Goal: Task Accomplishment & Management: Use online tool/utility

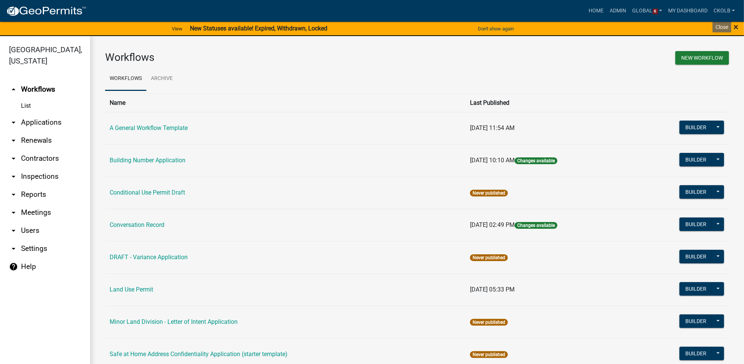
click at [734, 28] on span "×" at bounding box center [735, 27] width 5 height 11
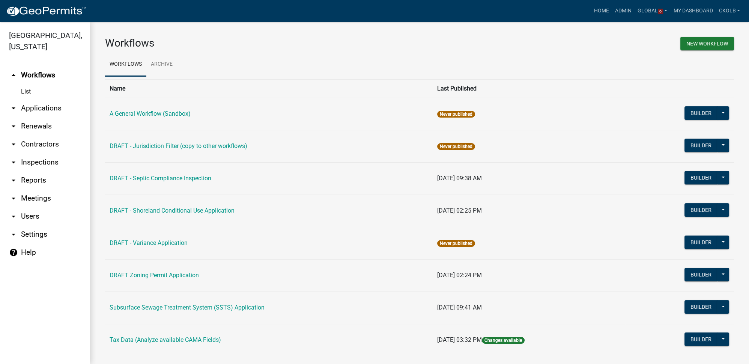
scroll to position [11, 0]
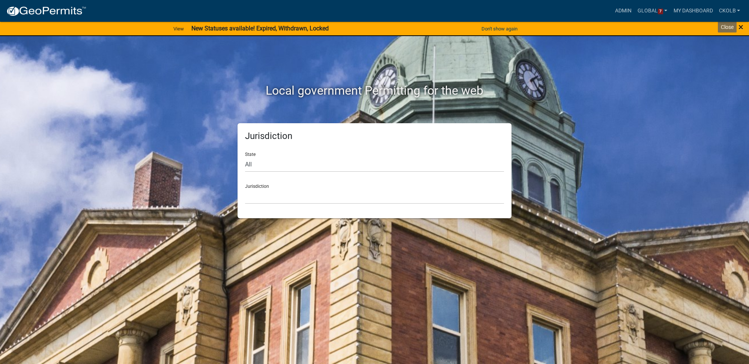
click at [739, 28] on span "×" at bounding box center [740, 27] width 5 height 11
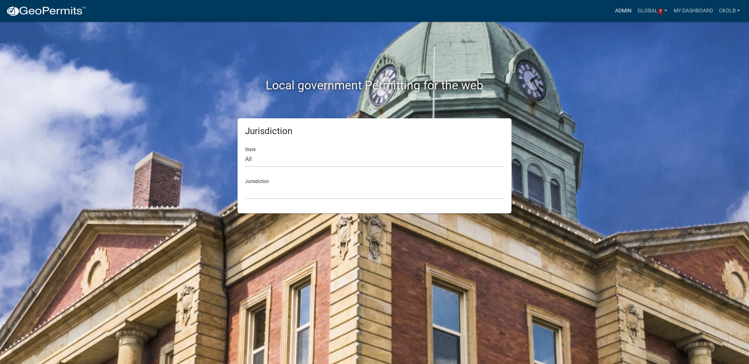
click at [625, 15] on link "Admin" at bounding box center [623, 11] width 23 height 14
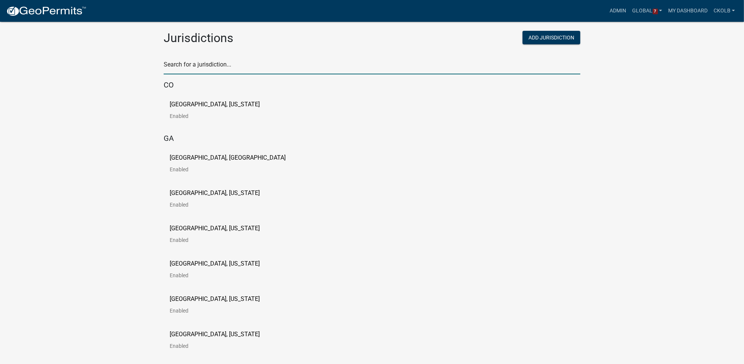
click at [191, 69] on input "text" at bounding box center [372, 66] width 416 height 15
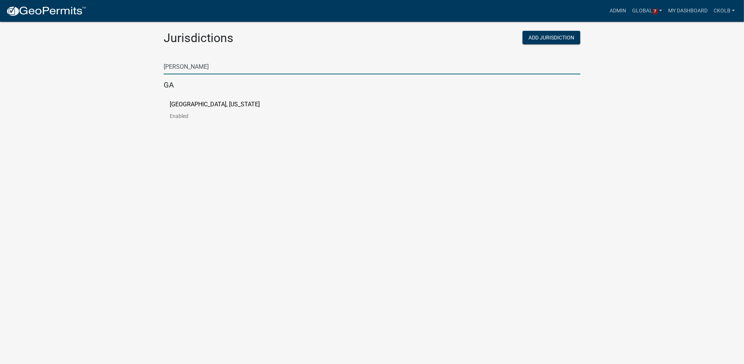
type input "troup"
click at [192, 104] on p "[GEOGRAPHIC_DATA], [US_STATE]" at bounding box center [215, 104] width 90 height 6
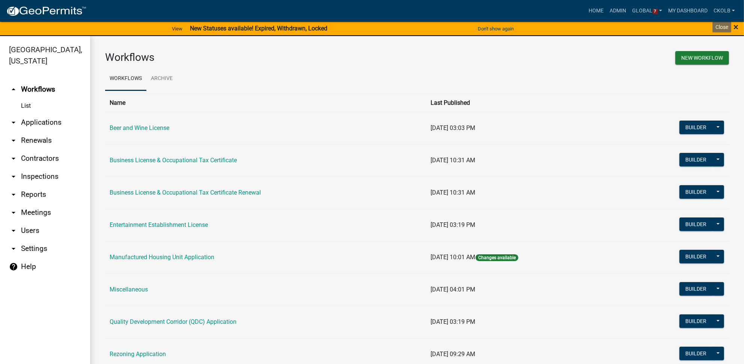
click at [735, 27] on span "×" at bounding box center [735, 27] width 5 height 11
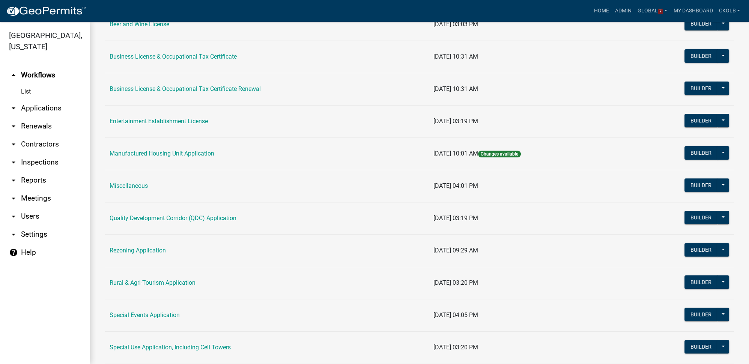
scroll to position [102, 0]
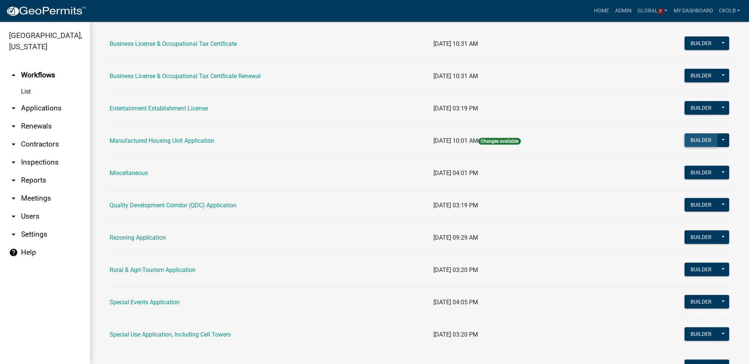
click at [697, 138] on button "Builder" at bounding box center [700, 140] width 33 height 14
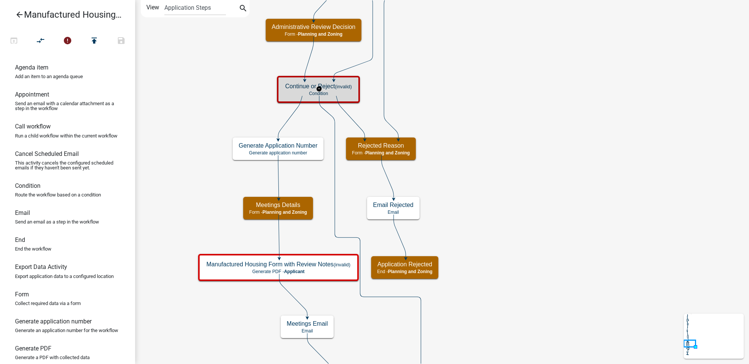
click at [336, 91] on p "Condition" at bounding box center [318, 93] width 66 height 5
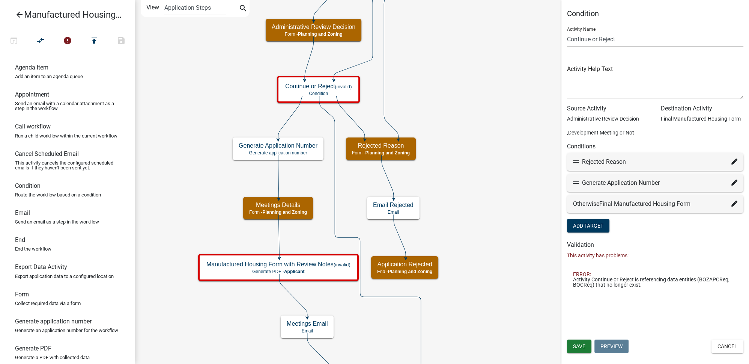
click at [734, 160] on icon at bounding box center [734, 161] width 6 height 6
select select "16: aee42567-a0f9-46d8-895b-ad1ad0d6707a"
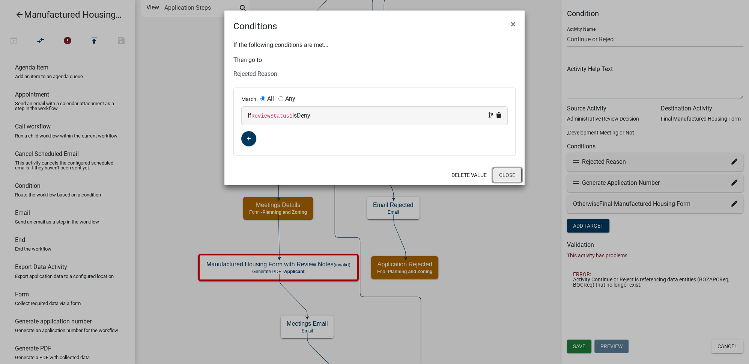
click at [517, 171] on button "Close" at bounding box center [507, 175] width 29 height 14
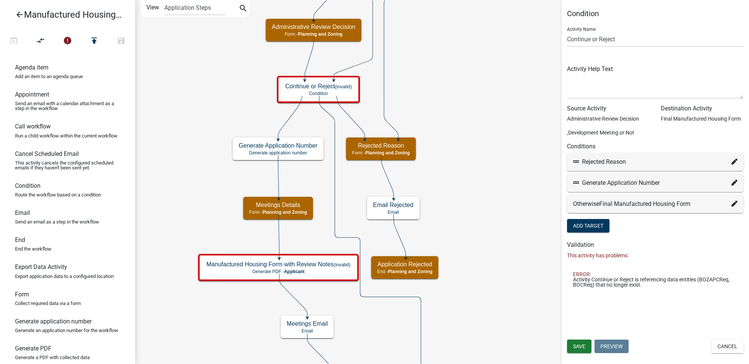
click at [735, 180] on icon at bounding box center [734, 182] width 6 height 6
select select "23: f42761d7-50e6-446f-82cb-3d05d1a70ff6"
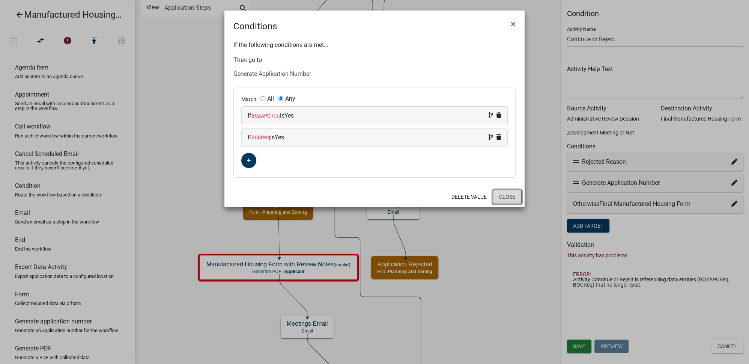
click at [498, 197] on button "Close" at bounding box center [507, 196] width 29 height 14
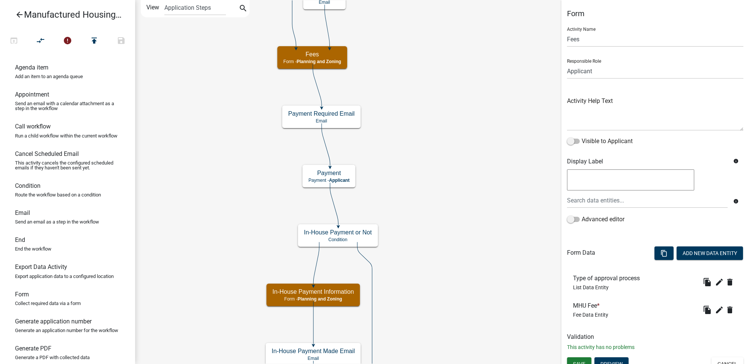
scroll to position [8, 0]
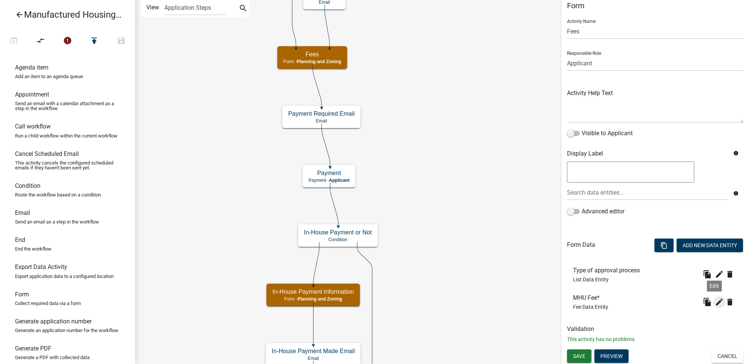
click at [716, 301] on icon "edit" at bounding box center [719, 301] width 9 height 9
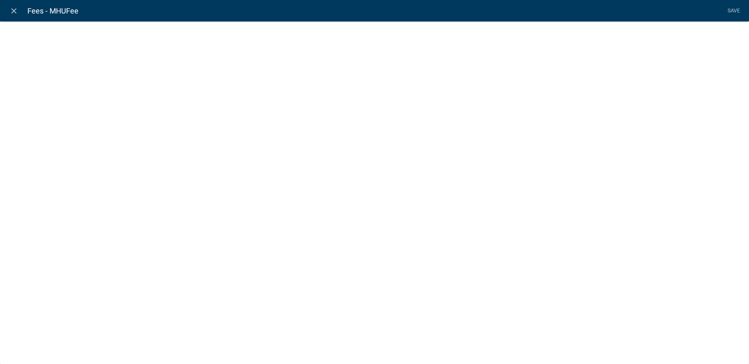
select select "fee"
select select "Process"
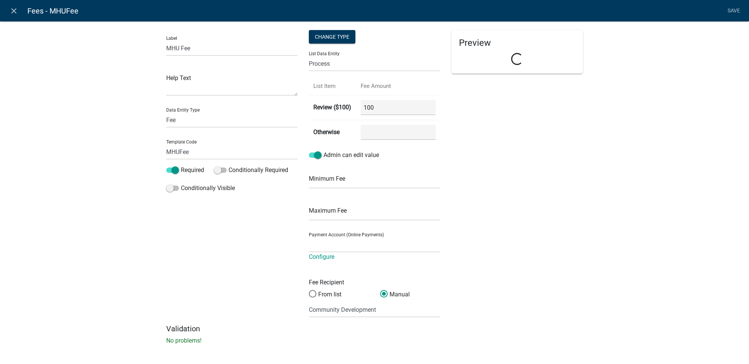
select select "98e38e96-1b8f-4e09-a038-69f0411e34ea"
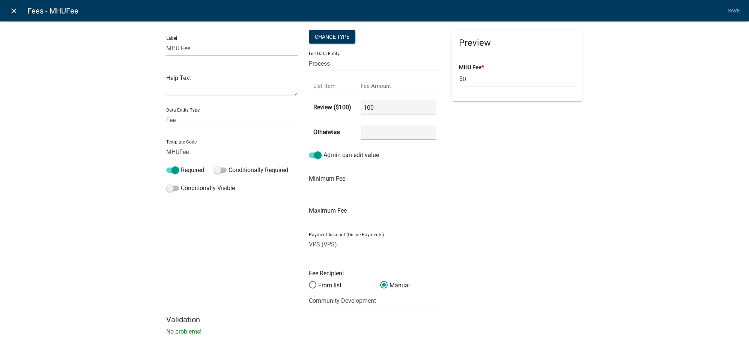
click at [17, 13] on icon "close" at bounding box center [13, 10] width 9 height 9
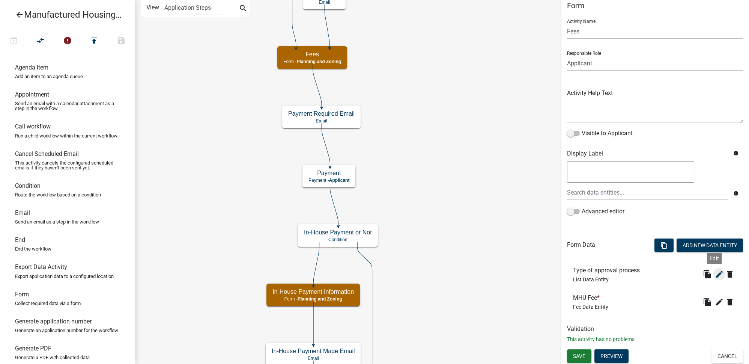
click at [718, 275] on icon "edit" at bounding box center [719, 273] width 9 height 9
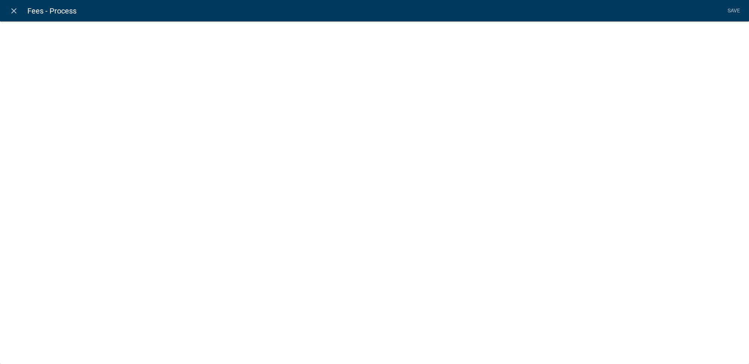
select select "list-data"
select select
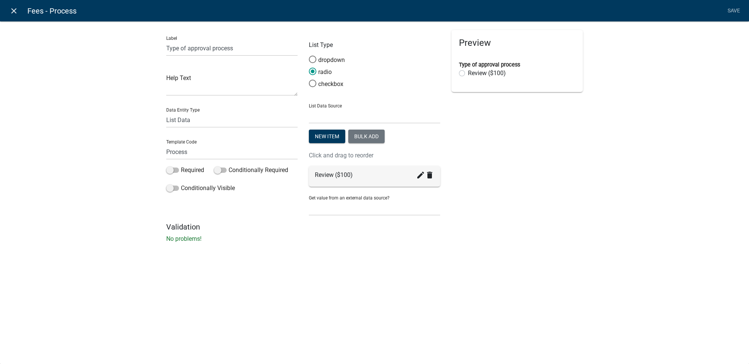
click at [16, 9] on icon "close" at bounding box center [13, 10] width 9 height 9
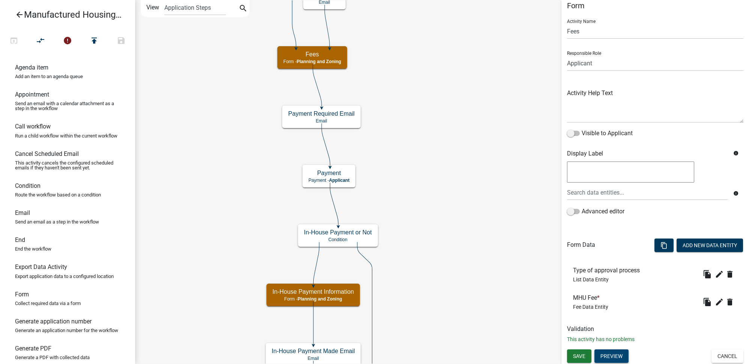
click at [612, 356] on button "Preview" at bounding box center [611, 356] width 34 height 14
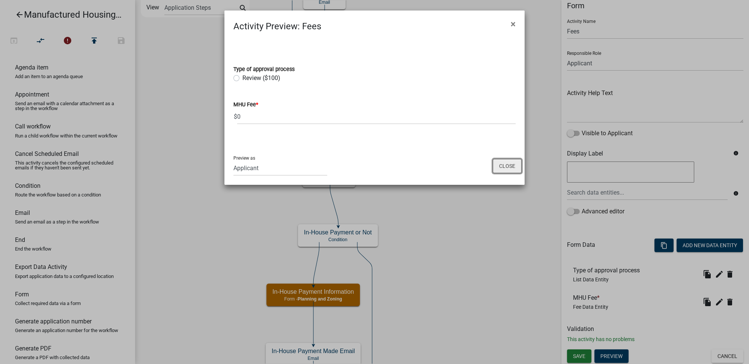
click at [512, 164] on button "Close" at bounding box center [507, 166] width 29 height 14
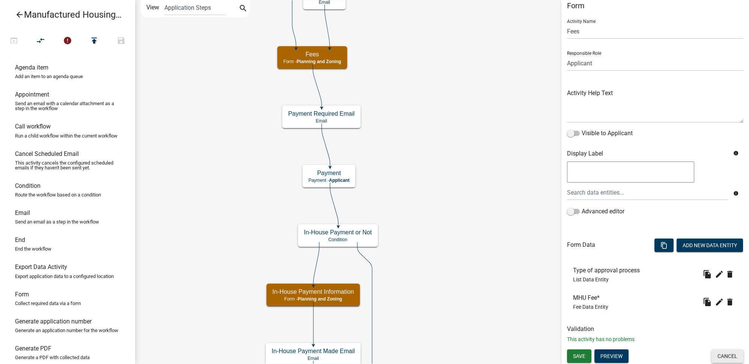
click at [728, 356] on button "Cancel" at bounding box center [727, 356] width 32 height 14
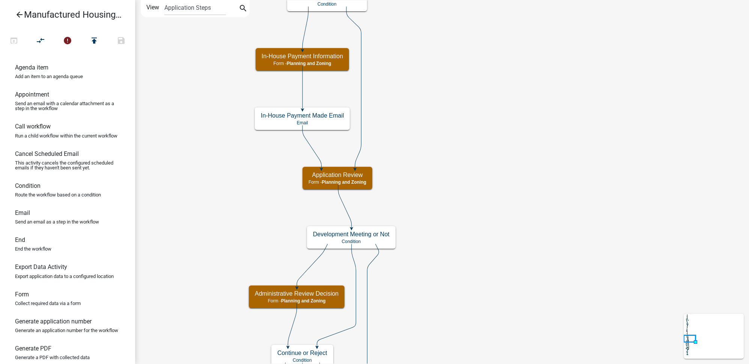
click at [318, 59] on h5 "In-House Payment Information" at bounding box center [302, 56] width 81 height 7
select select "DFBE1AAE-2156-4125-A1E0-9F27C9EFD53E"
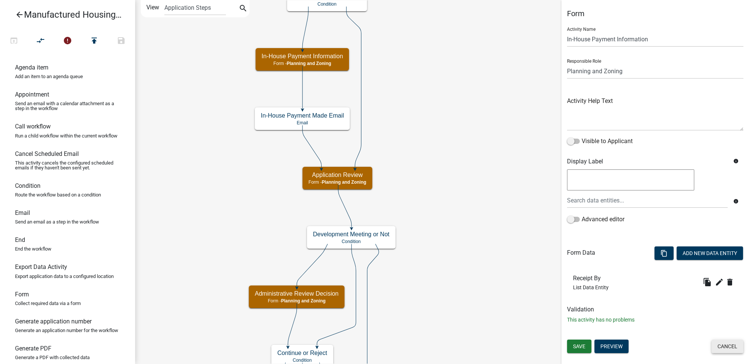
click at [719, 348] on button "Cancel" at bounding box center [727, 346] width 32 height 14
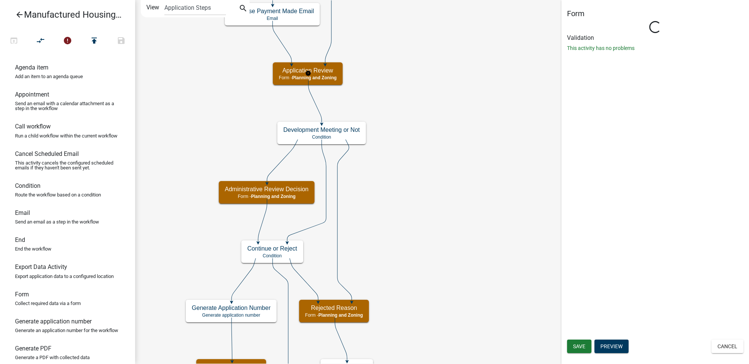
select select "DFBE1AAE-2156-4125-A1E0-9F27C9EFD53E"
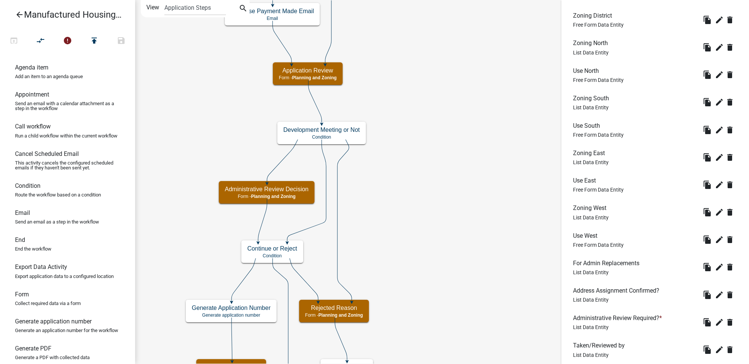
scroll to position [365, 0]
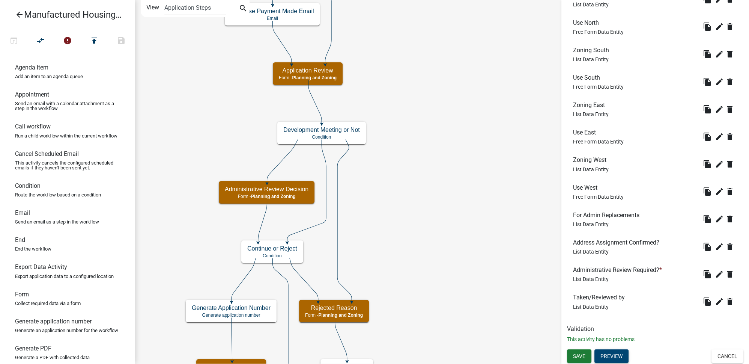
click at [609, 357] on button "Preview" at bounding box center [611, 356] width 34 height 14
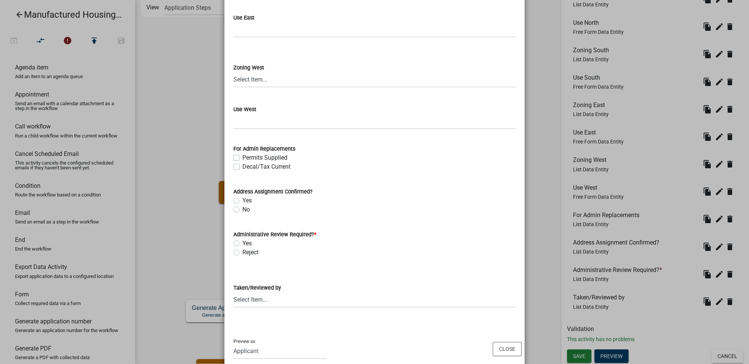
scroll to position [400, 0]
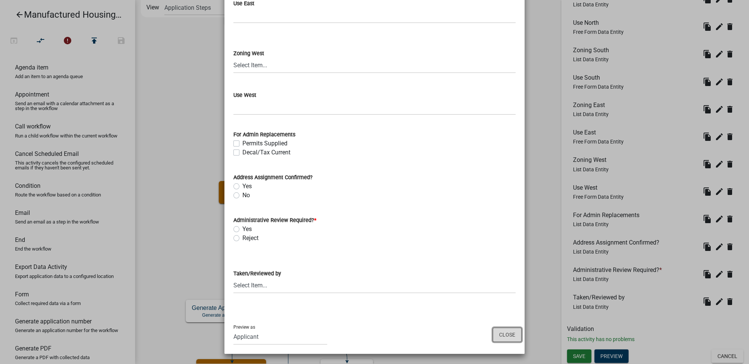
click at [505, 337] on button "Close" at bounding box center [507, 334] width 29 height 14
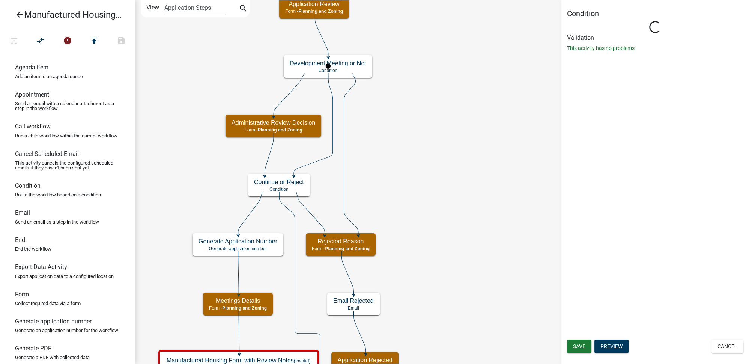
scroll to position [0, 0]
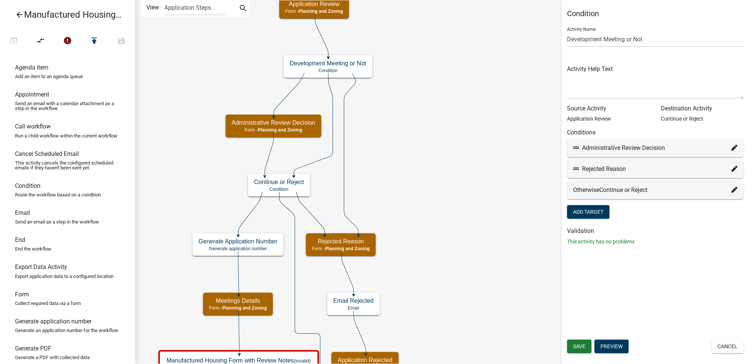
click at [735, 149] on icon at bounding box center [734, 147] width 6 height 6
select select "27: 35150f64-9a2a-44a7-8541-e2ca10d1318a"
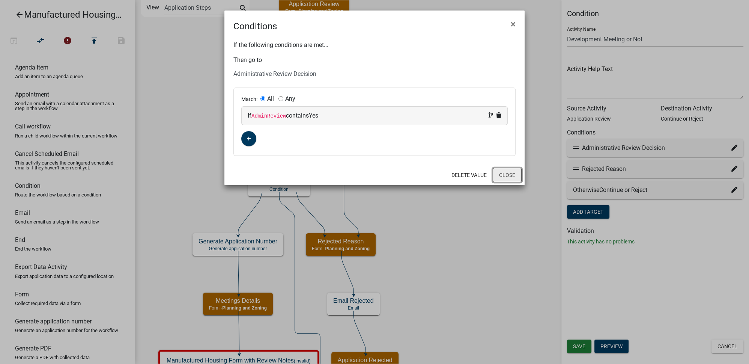
click at [513, 176] on button "Close" at bounding box center [507, 175] width 29 height 14
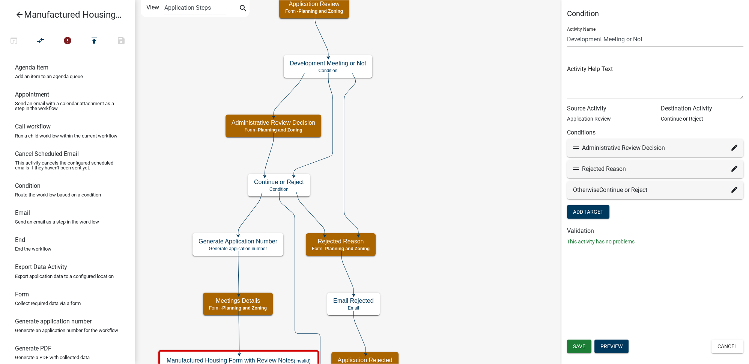
click at [733, 170] on icon at bounding box center [734, 168] width 6 height 6
select select "16: aee42567-a0f9-46d8-895b-ad1ad0d6707a"
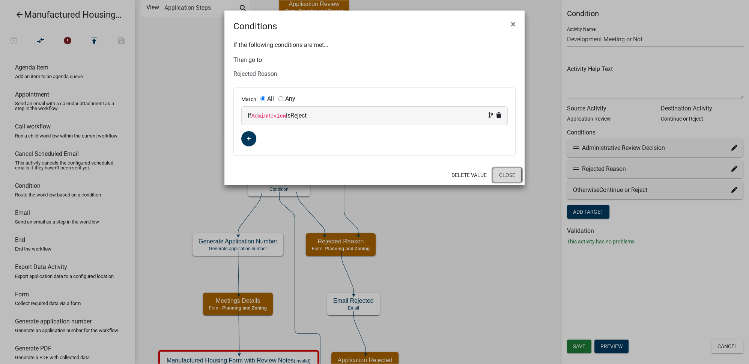
click at [517, 176] on button "Close" at bounding box center [507, 175] width 29 height 14
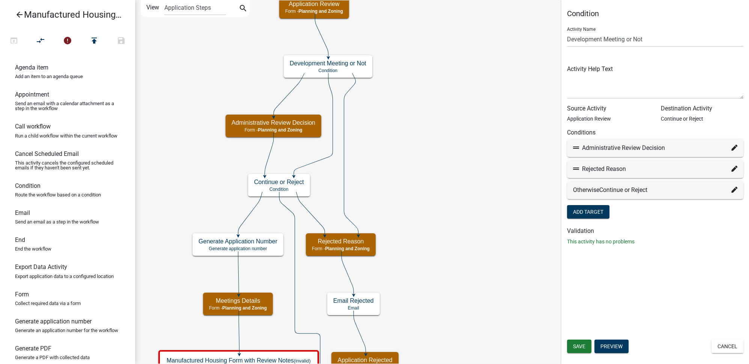
click at [735, 190] on icon at bounding box center [734, 189] width 6 height 6
select select "15: 7bf1de57-e229-495d-ae1f-78daefb96785"
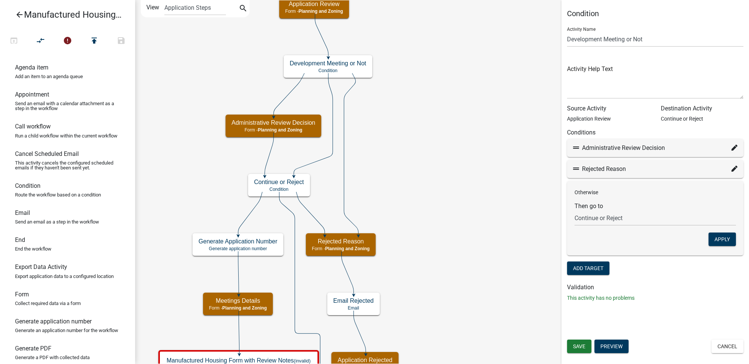
click at [730, 311] on div "Condition Activity Name Development Meeting or Not Activity Help Text Source Ac…" at bounding box center [655, 182] width 188 height 364
click at [730, 166] on div "Rejected Reason" at bounding box center [655, 168] width 164 height 9
click at [735, 169] on icon at bounding box center [734, 168] width 6 height 6
select select "16: aee42567-a0f9-46d8-895b-ad1ad0d6707a"
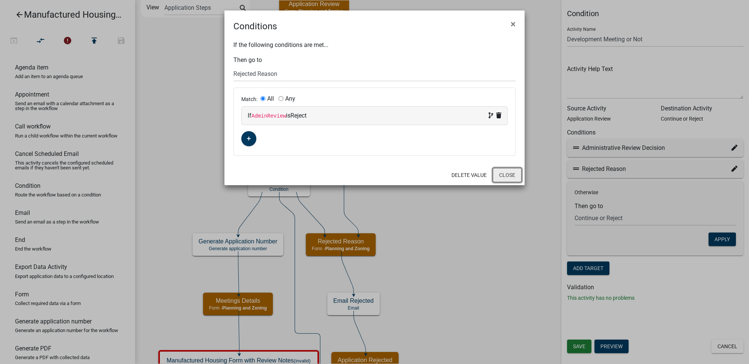
click at [507, 174] on button "Close" at bounding box center [507, 175] width 29 height 14
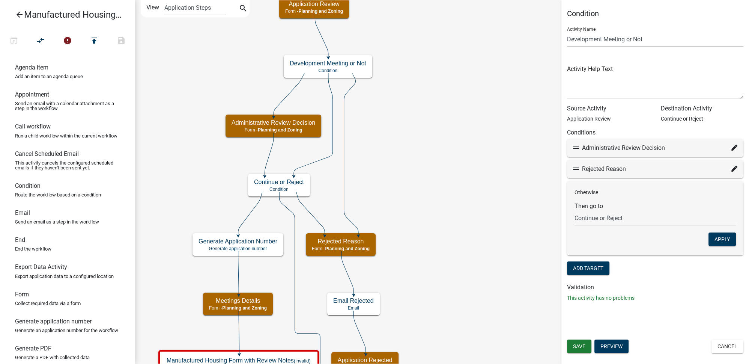
click at [735, 146] on icon at bounding box center [734, 147] width 6 height 6
select select "27: 35150f64-9a2a-44a7-8541-e2ca10d1318a"
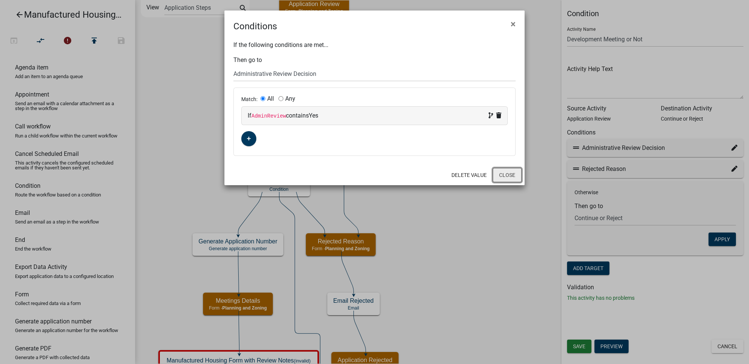
click at [506, 170] on button "Close" at bounding box center [507, 175] width 29 height 14
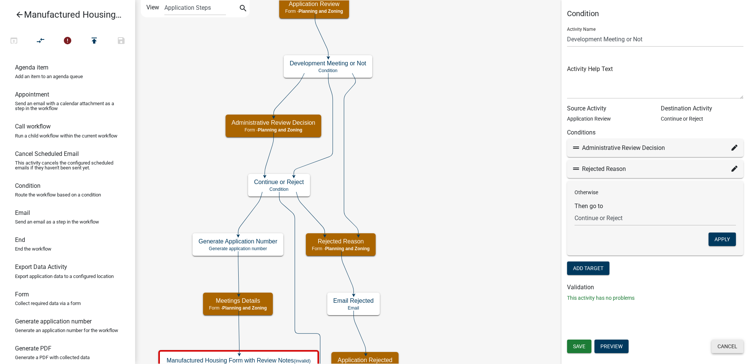
click at [734, 346] on button "Cancel" at bounding box center [727, 346] width 32 height 14
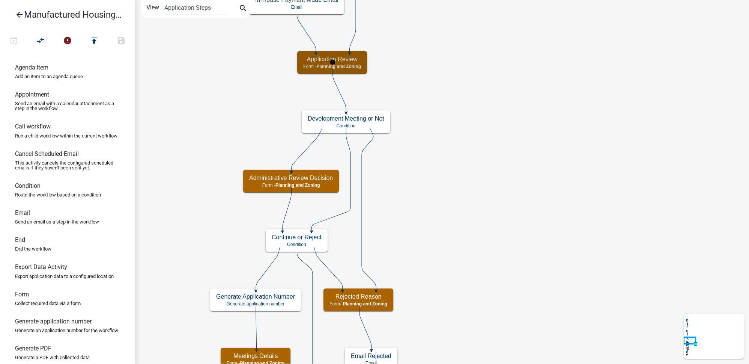
click at [353, 59] on h5 "Application Review" at bounding box center [332, 59] width 58 height 7
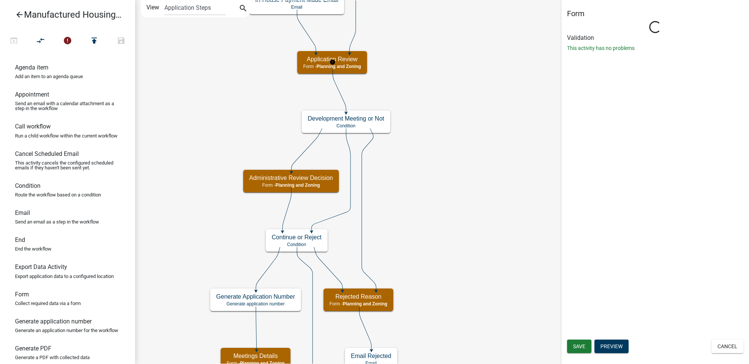
select select "DFBE1AAE-2156-4125-A1E0-9F27C9EFD53E"
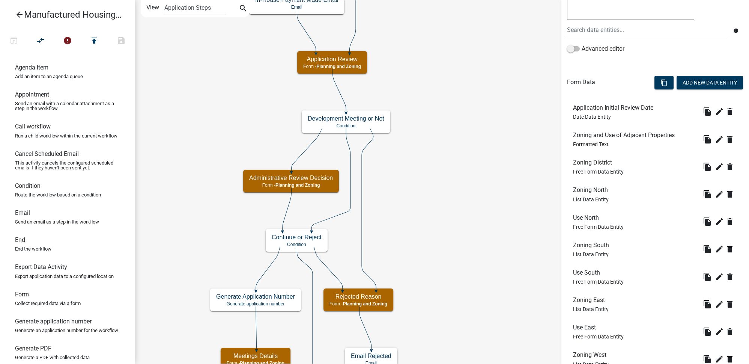
scroll to position [365, 0]
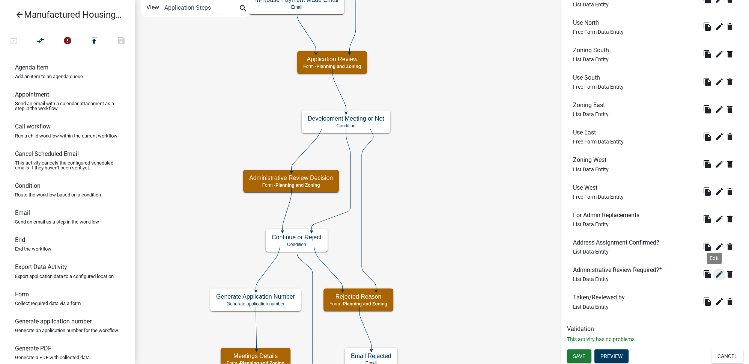
click at [715, 274] on icon "edit" at bounding box center [719, 273] width 9 height 9
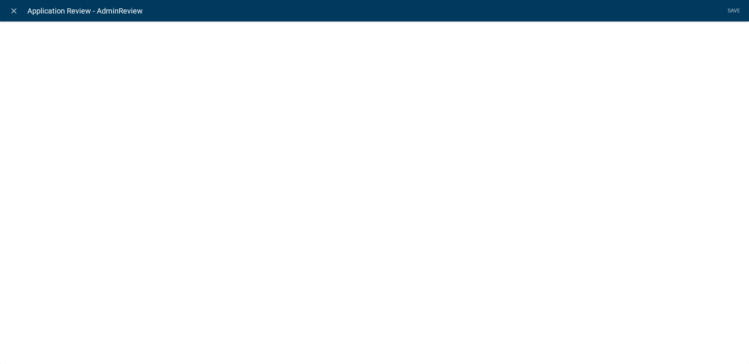
select select "list-data"
select select
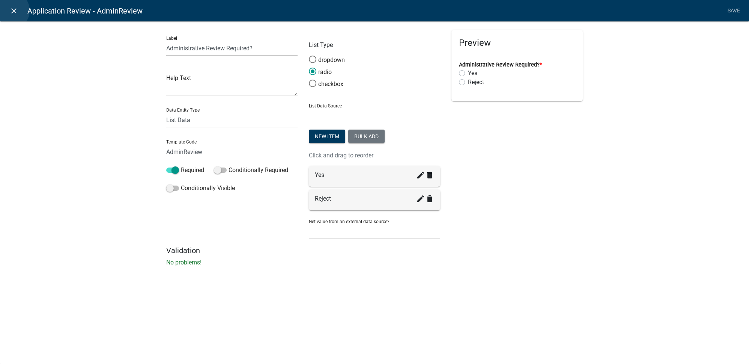
click at [11, 11] on icon "close" at bounding box center [13, 10] width 9 height 9
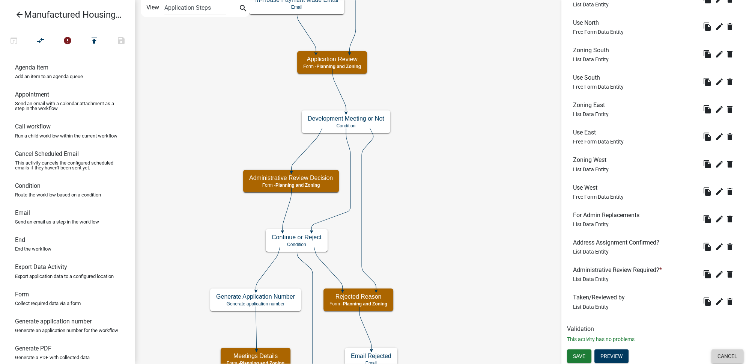
click at [721, 353] on button "Cancel" at bounding box center [727, 356] width 32 height 14
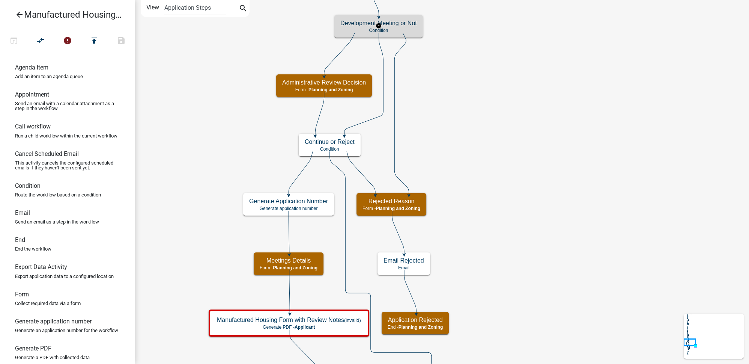
click at [400, 25] on h5 "Development Meeting or Not" at bounding box center [378, 23] width 77 height 7
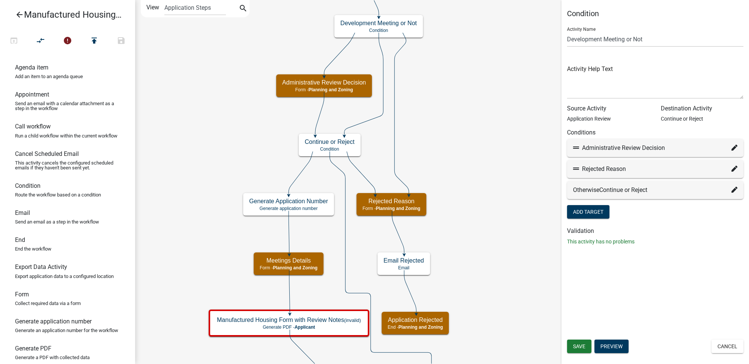
click at [735, 169] on icon at bounding box center [734, 168] width 6 height 6
select select "16: aee42567-a0f9-46d8-895b-ad1ad0d6707a"
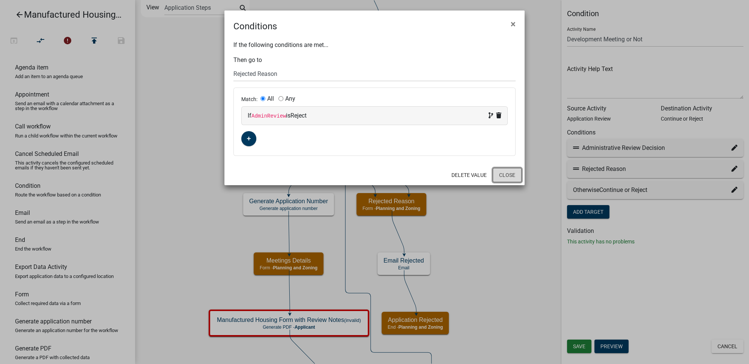
click at [508, 171] on button "Close" at bounding box center [507, 175] width 29 height 14
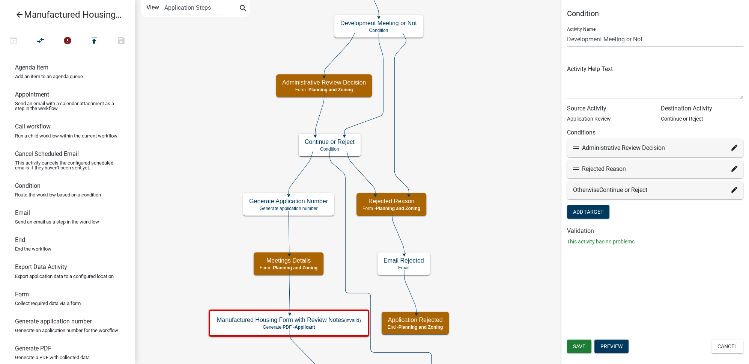
click at [733, 189] on icon at bounding box center [734, 189] width 6 height 6
select select "15: 7bf1de57-e229-495d-ae1f-78daefb96785"
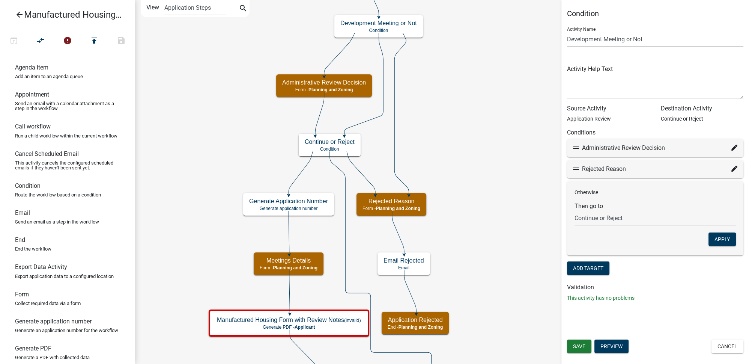
click at [734, 170] on icon at bounding box center [734, 168] width 6 height 6
select select "16: aee42567-a0f9-46d8-895b-ad1ad0d6707a"
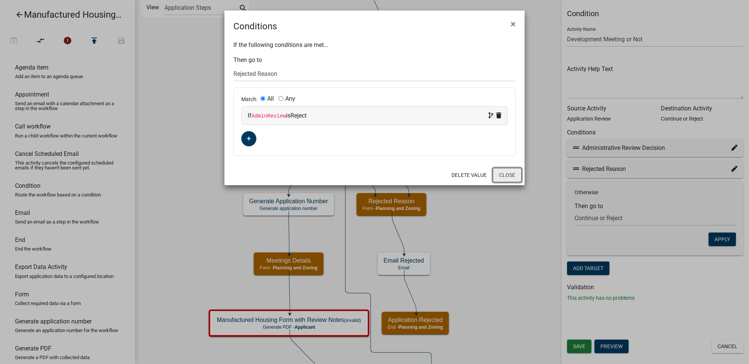
click at [513, 174] on button "Close" at bounding box center [507, 175] width 29 height 14
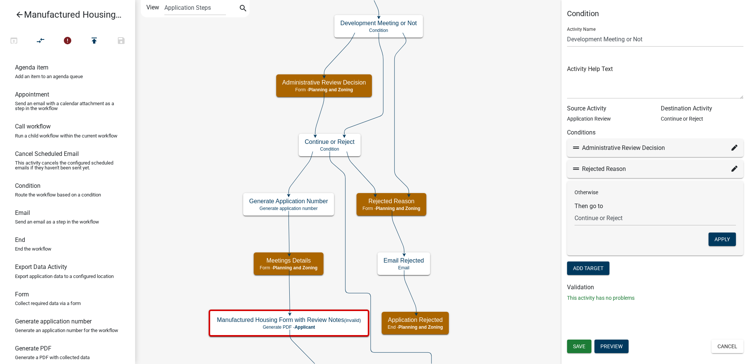
click at [738, 147] on div "Administrative Review Decision" at bounding box center [655, 148] width 176 height 18
click at [730, 148] on div "Administrative Review Decision" at bounding box center [655, 147] width 164 height 9
click at [733, 148] on icon at bounding box center [734, 147] width 6 height 6
select select "27: 35150f64-9a2a-44a7-8541-e2ca10d1318a"
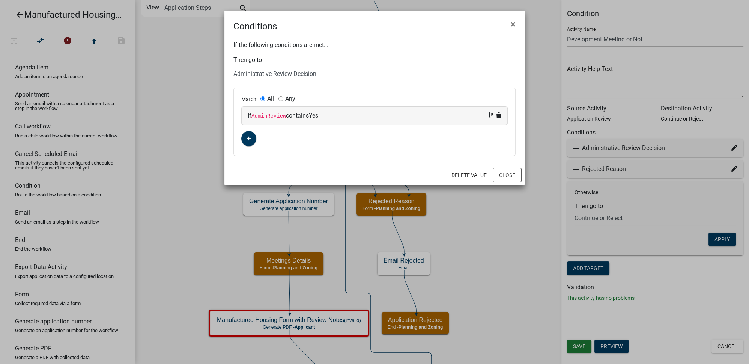
click at [306, 117] on div "If AdminReview contains Yes" at bounding box center [375, 115] width 254 height 9
select select "8: AdminReview"
select select "6: ~"
select select "1: Yes"
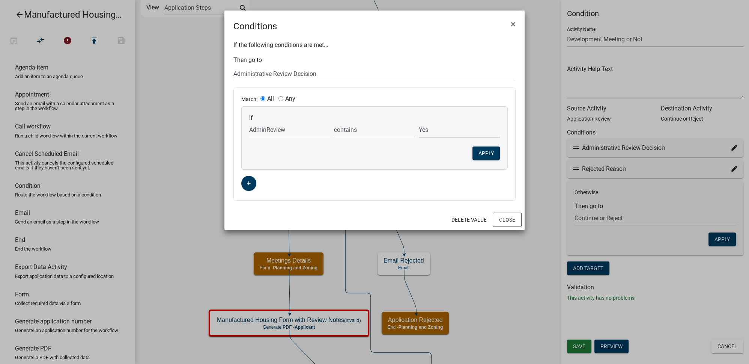
click at [438, 130] on select "Reject Yes" at bounding box center [459, 129] width 81 height 15
drag, startPoint x: 377, startPoint y: 167, endPoint x: 402, endPoint y: 176, distance: 26.6
click at [377, 167] on div "If Choose... AboutInfo Acres AdditionalInfo AddrAssignConfirmed Address Adjacen…" at bounding box center [375, 138] width 266 height 63
click at [518, 26] on button "×" at bounding box center [513, 24] width 17 height 21
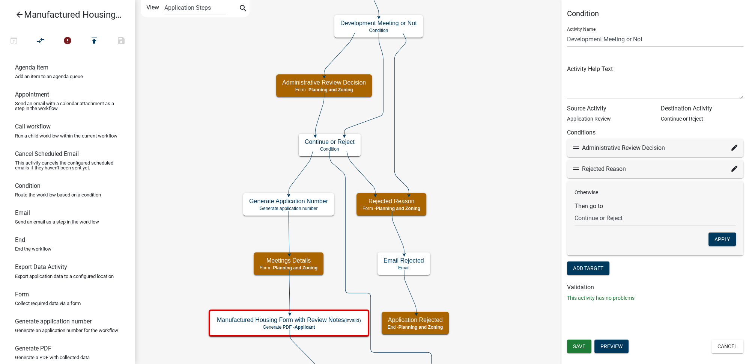
click at [734, 170] on icon at bounding box center [734, 168] width 6 height 6
select select "16: aee42567-a0f9-46d8-895b-ad1ad0d6707a"
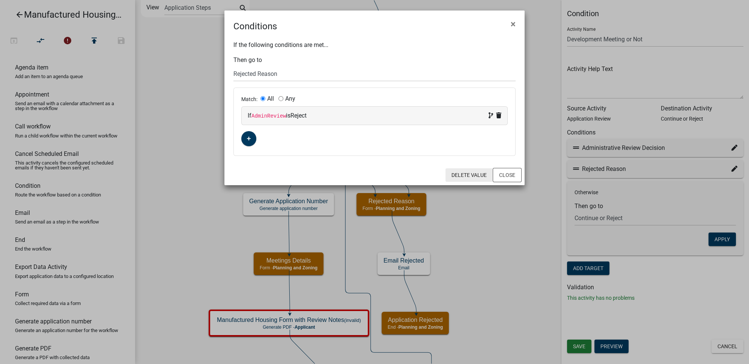
click at [473, 174] on button "Delete Value" at bounding box center [468, 175] width 47 height 14
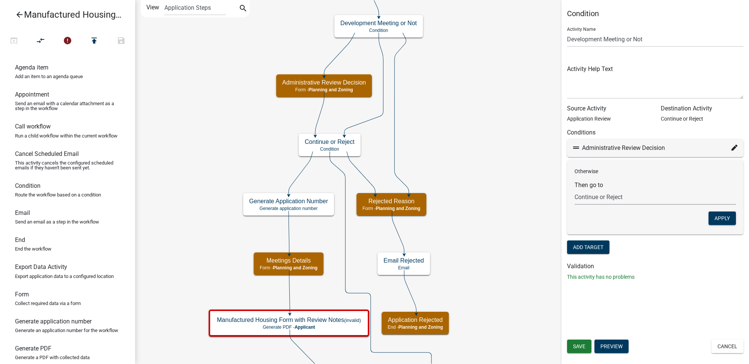
click at [624, 199] on select "Choose... Start Introduction Parcel search Incorporated or Not Incorporated Par…" at bounding box center [654, 196] width 161 height 15
select select "16: aee42567-a0f9-46d8-895b-ad1ad0d6707a"
click at [574, 189] on select "Choose... Start Introduction Parcel search Incorporated or Not Incorporated Par…" at bounding box center [654, 196] width 161 height 15
click at [714, 215] on button "Apply" at bounding box center [721, 218] width 27 height 14
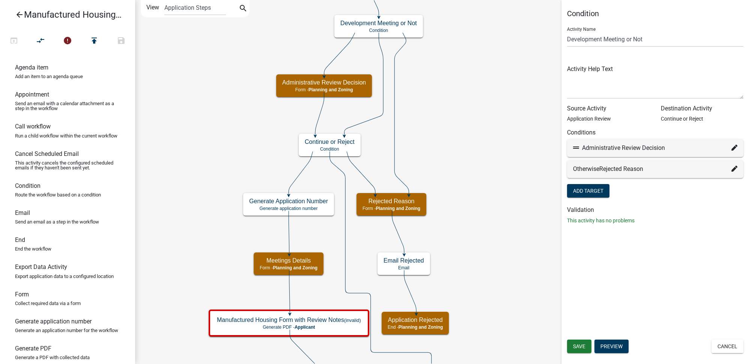
click at [661, 267] on div "Condition Activity Name Development Meeting or Not Activity Help Text Source Ac…" at bounding box center [655, 182] width 188 height 364
click at [576, 346] on span "Save" at bounding box center [579, 346] width 12 height 6
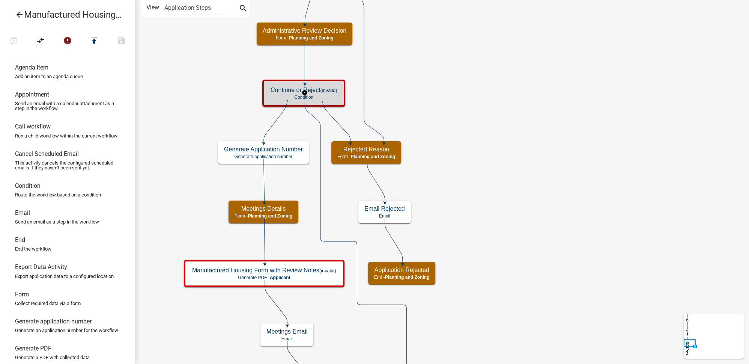
click at [329, 92] on small "(invalid)" at bounding box center [328, 90] width 17 height 6
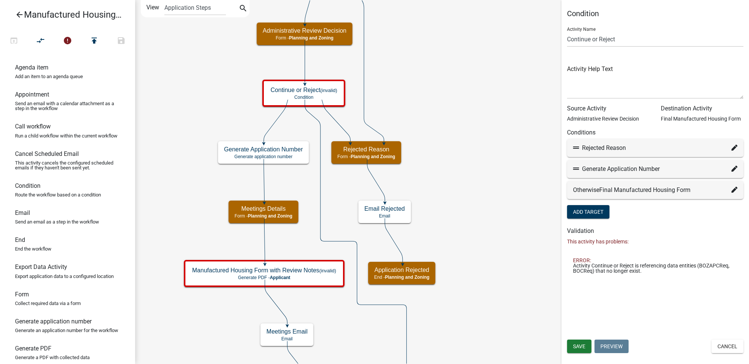
click at [733, 146] on icon at bounding box center [734, 147] width 6 height 6
select select "16: aee42567-a0f9-46d8-895b-ad1ad0d6707a"
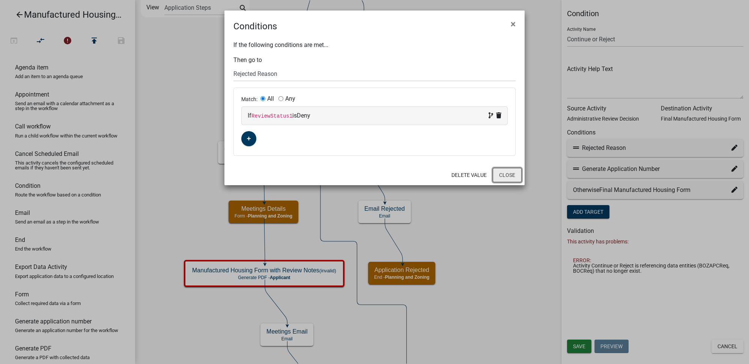
click at [503, 176] on button "Close" at bounding box center [507, 175] width 29 height 14
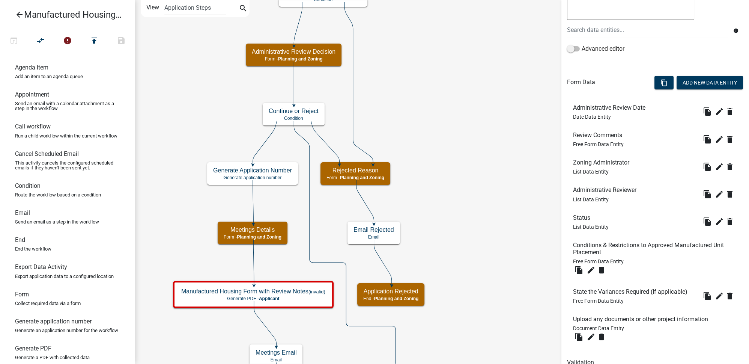
scroll to position [204, 0]
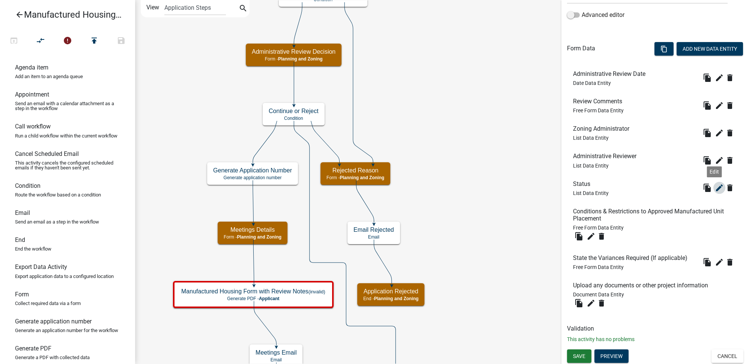
click at [715, 188] on icon "edit" at bounding box center [719, 187] width 9 height 9
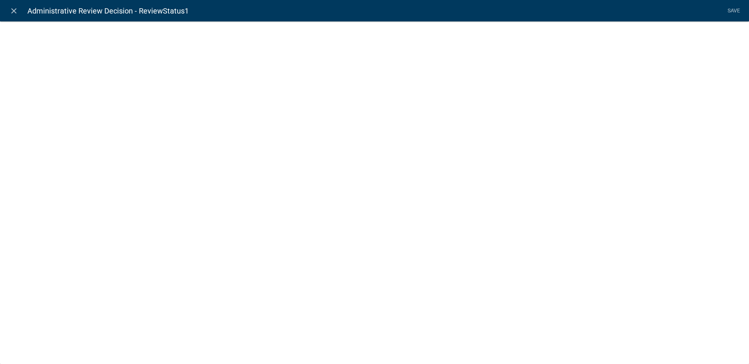
select select "list-data"
select select
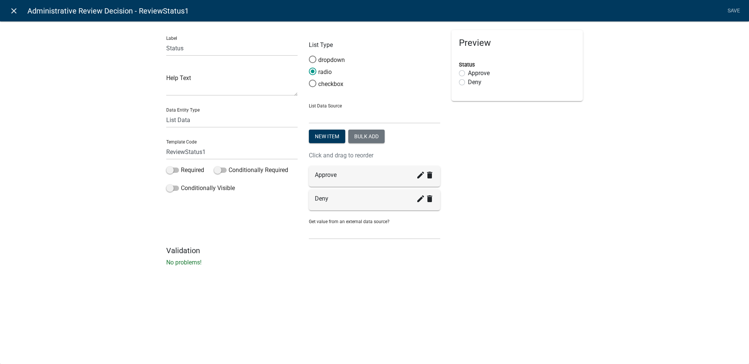
click at [17, 10] on icon "close" at bounding box center [13, 10] width 9 height 9
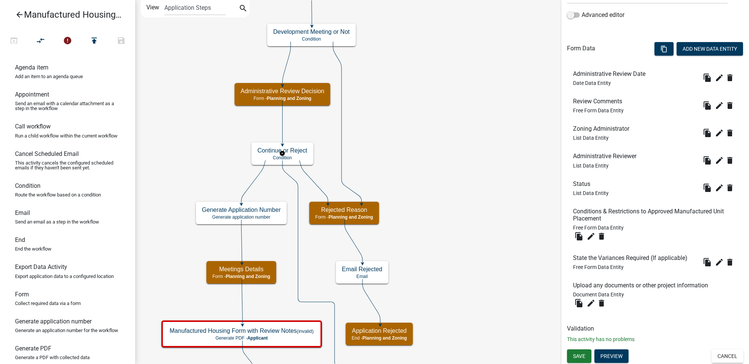
scroll to position [0, 0]
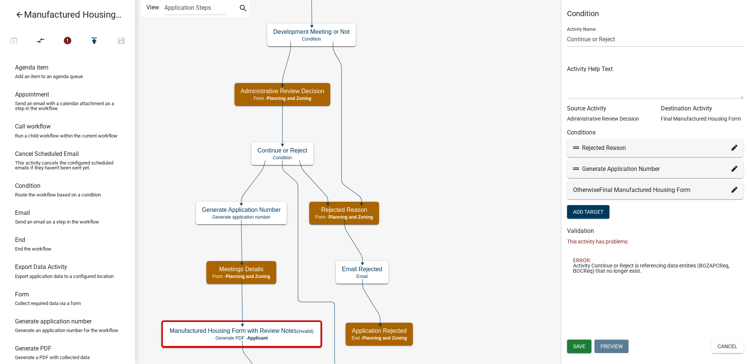
click at [733, 148] on icon at bounding box center [734, 147] width 6 height 6
select select "16: aee42567-a0f9-46d8-895b-ad1ad0d6707a"
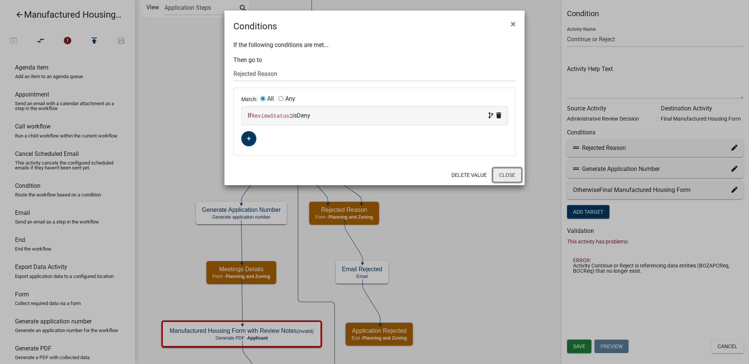
click at [504, 171] on button "Close" at bounding box center [507, 175] width 29 height 14
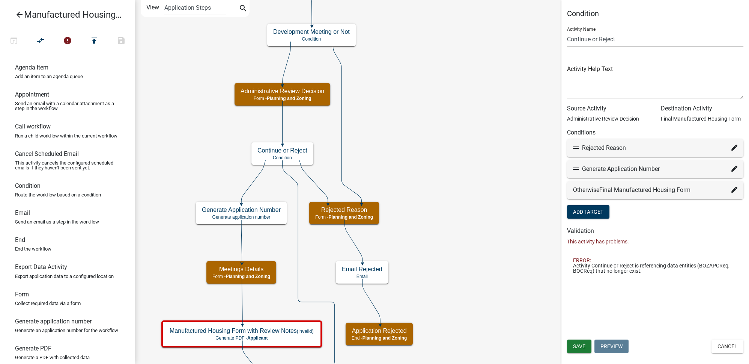
click at [735, 171] on icon at bounding box center [734, 168] width 6 height 6
select select "23: f42761d7-50e6-446f-82cb-3d05d1a70ff6"
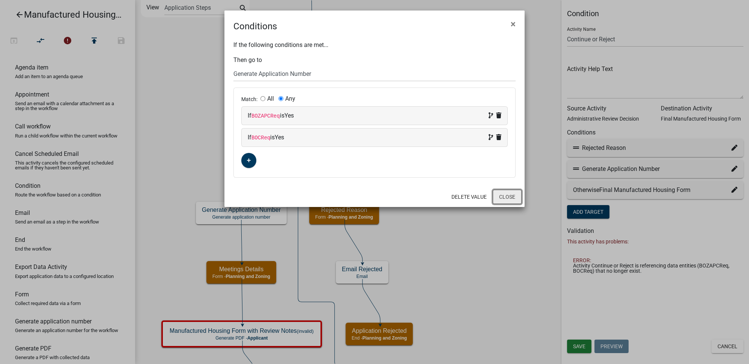
click at [508, 195] on button "Close" at bounding box center [507, 196] width 29 height 14
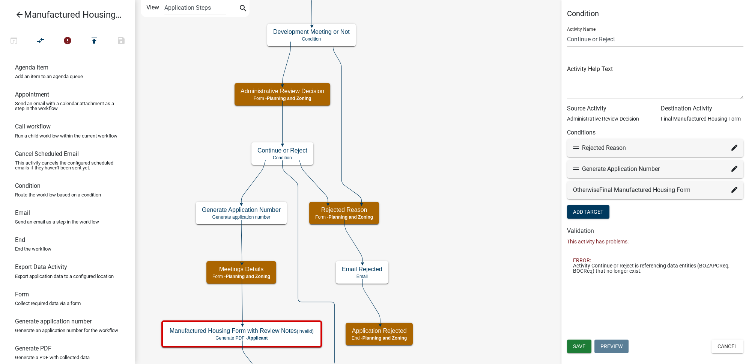
click at [733, 189] on icon at bounding box center [734, 189] width 6 height 6
select select "28: 23a79cec-f846-4099-9fb8-fe6aaabe8038"
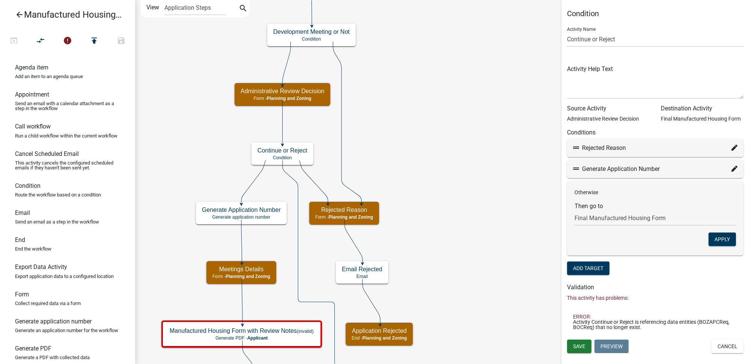
click at [735, 348] on button "Cancel" at bounding box center [727, 346] width 32 height 14
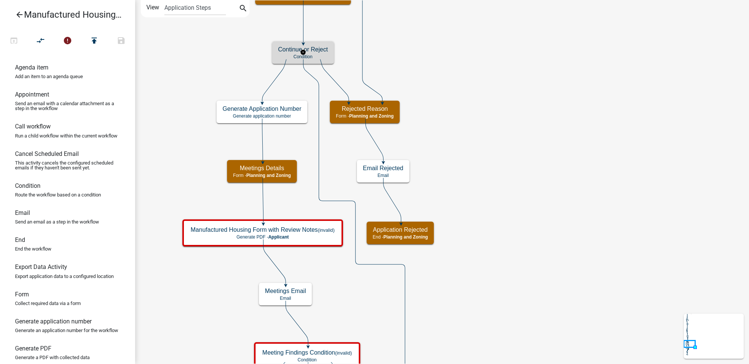
click at [316, 57] on p "Condition" at bounding box center [303, 56] width 50 height 5
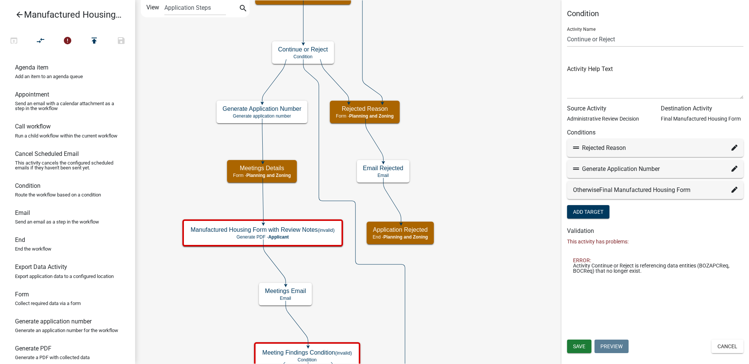
click at [732, 170] on icon at bounding box center [734, 168] width 6 height 6
select select "23: f42761d7-50e6-446f-82cb-3d05d1a70ff6"
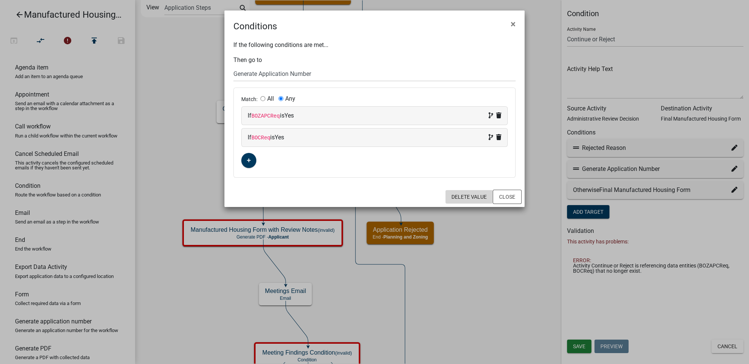
click at [475, 194] on button "Delete Value" at bounding box center [468, 197] width 47 height 14
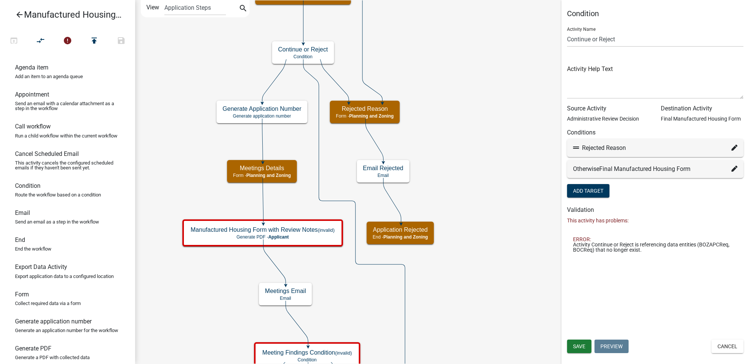
click at [730, 169] on div "Otherwise Final Manufactured Housing Form" at bounding box center [655, 168] width 164 height 9
click at [735, 169] on icon at bounding box center [734, 168] width 6 height 6
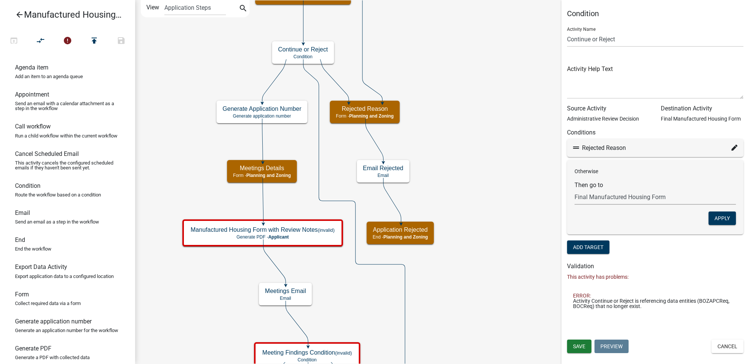
click at [627, 198] on select "Choose... Start Introduction Parcel search Incorporated or Not Incorporated Par…" at bounding box center [654, 196] width 161 height 15
select select "23: f42761d7-50e6-446f-82cb-3d05d1a70ff6"
click at [574, 189] on select "Choose... Start Introduction Parcel search Incorporated or Not Incorporated Par…" at bounding box center [654, 196] width 161 height 15
click at [730, 216] on button "Apply" at bounding box center [721, 218] width 27 height 14
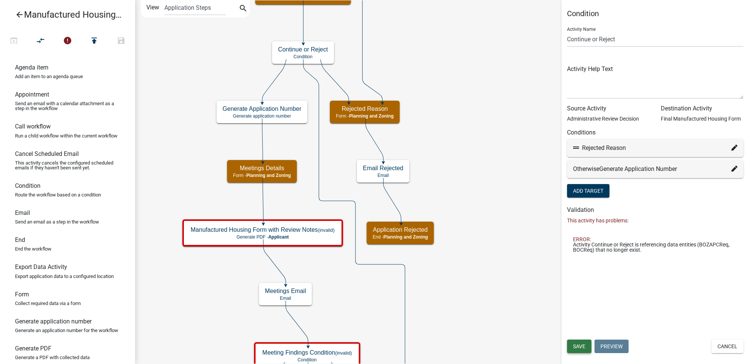
click at [580, 343] on span "Save" at bounding box center [579, 346] width 12 height 6
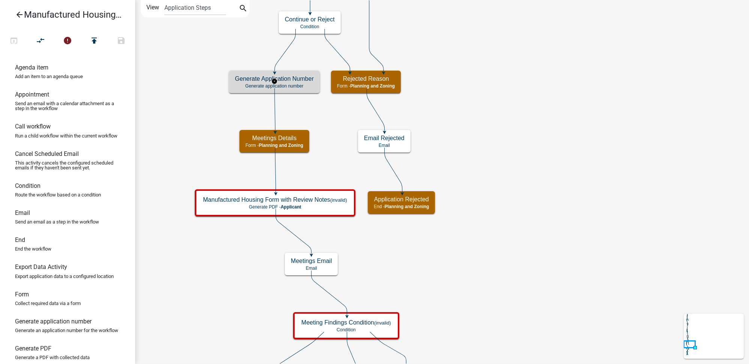
click at [304, 85] on p "Generate application number" at bounding box center [274, 85] width 79 height 5
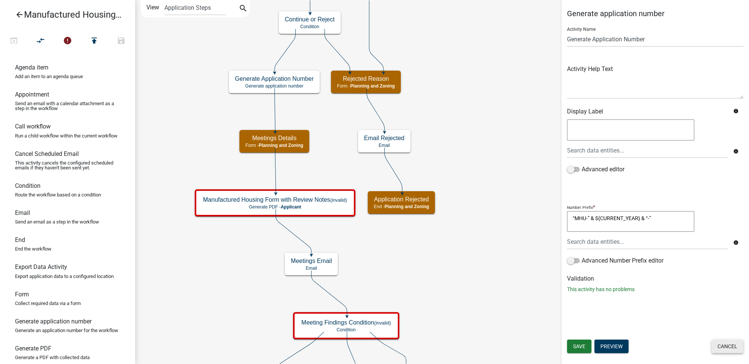
click at [723, 347] on button "Cancel" at bounding box center [727, 346] width 32 height 14
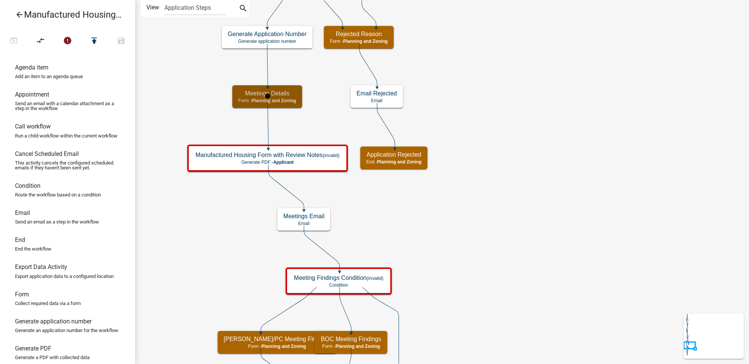
click at [285, 96] on h5 "Meetings Details" at bounding box center [267, 93] width 58 height 7
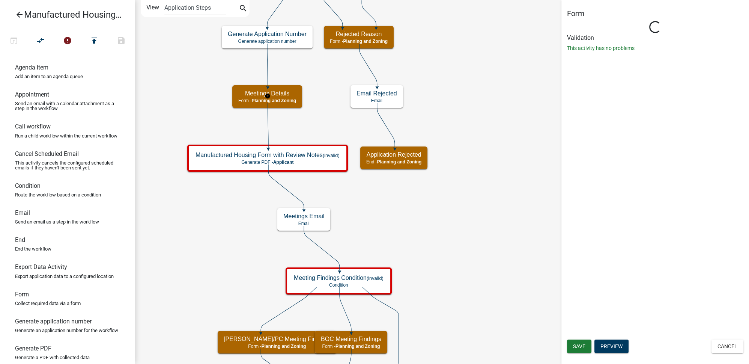
select select "DFBE1AAE-2156-4125-A1E0-9F27C9EFD53E"
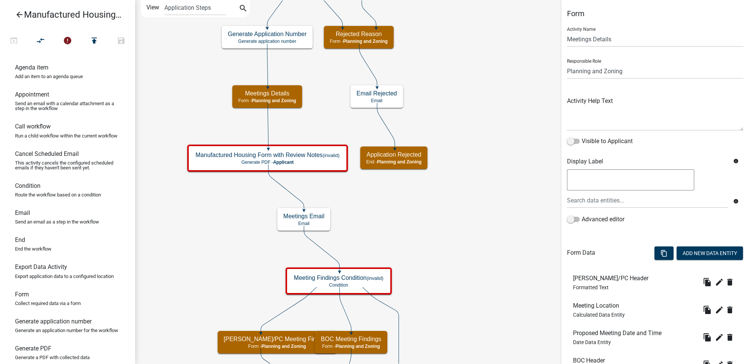
scroll to position [118, 0]
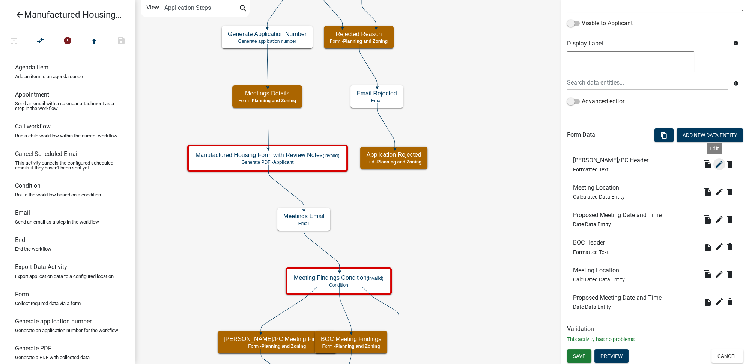
click at [715, 166] on icon "edit" at bounding box center [719, 163] width 9 height 9
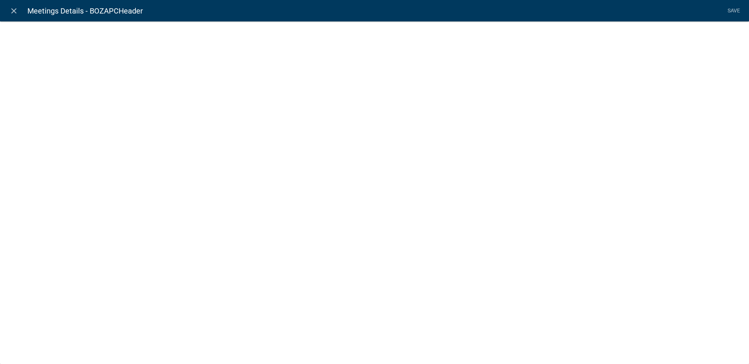
select select "rich-text"
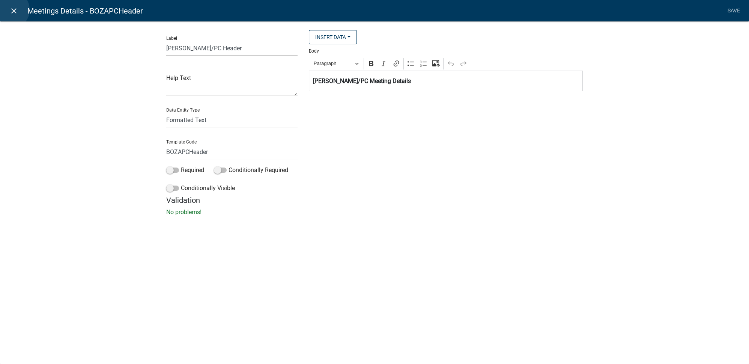
click at [11, 10] on icon "close" at bounding box center [13, 10] width 9 height 9
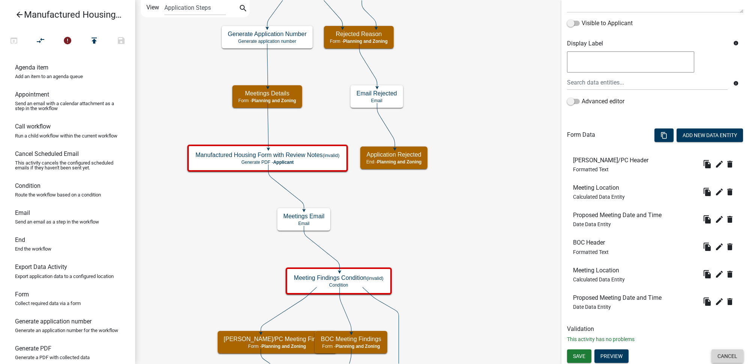
click at [716, 357] on button "Cancel" at bounding box center [727, 356] width 32 height 14
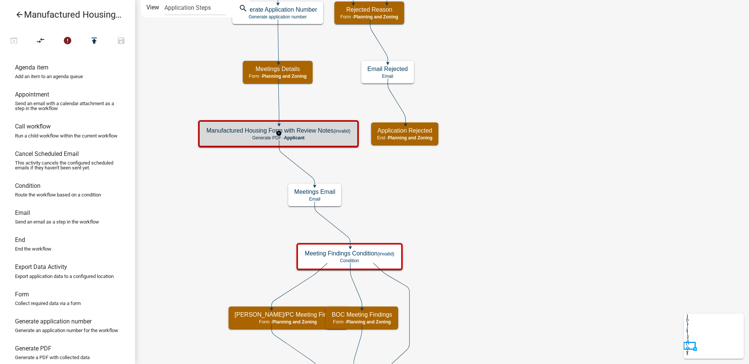
click at [316, 134] on div "Manufactured Housing Form with Review Notes (invalid) Generate PDF - Applicant" at bounding box center [278, 133] width 156 height 23
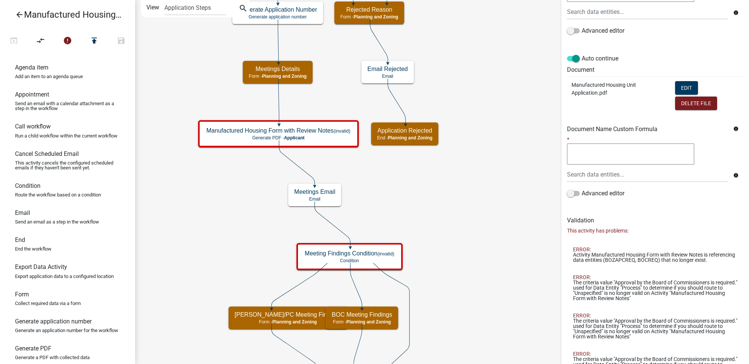
scroll to position [68, 0]
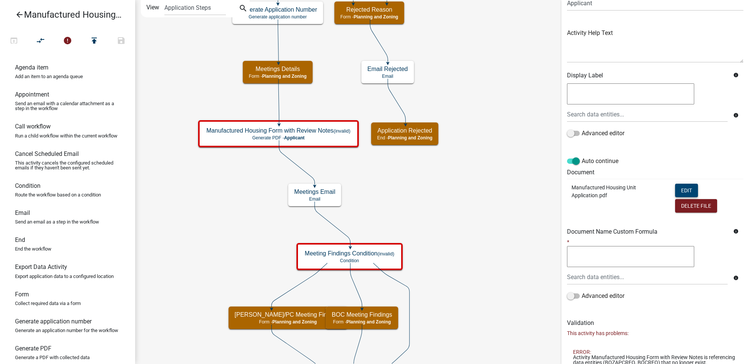
click at [683, 188] on button "Edit" at bounding box center [686, 190] width 23 height 14
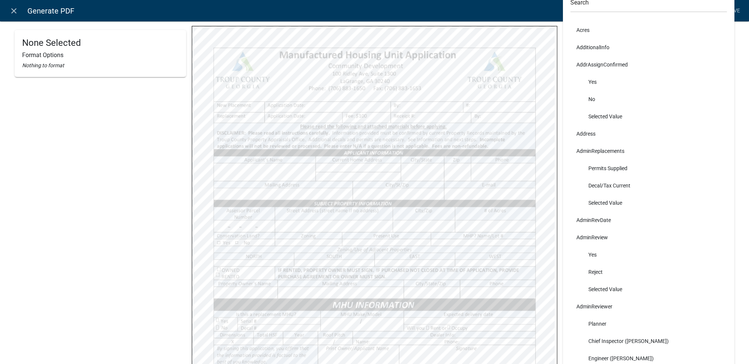
select select
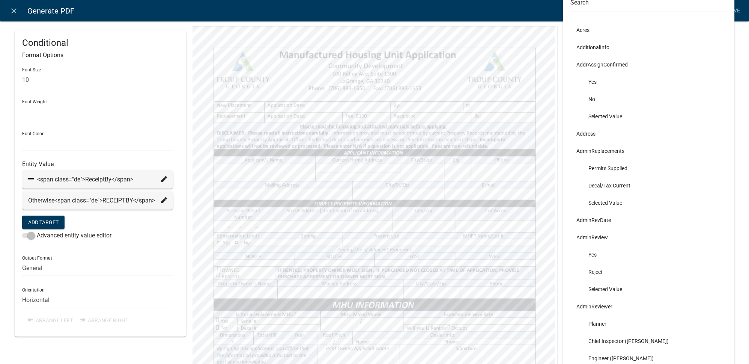
select select
click at [162, 177] on icon at bounding box center [164, 179] width 6 height 6
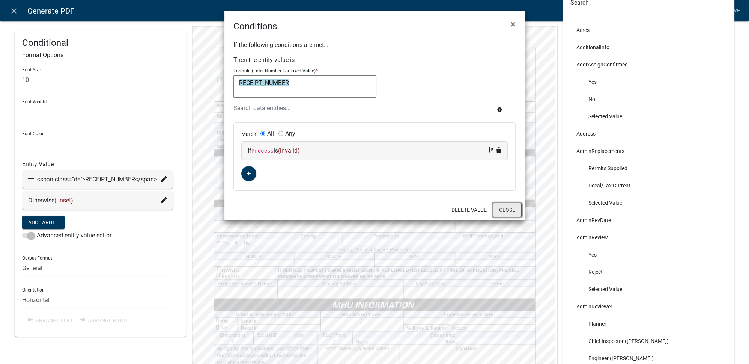
click at [510, 210] on button "Close" at bounding box center [507, 210] width 29 height 14
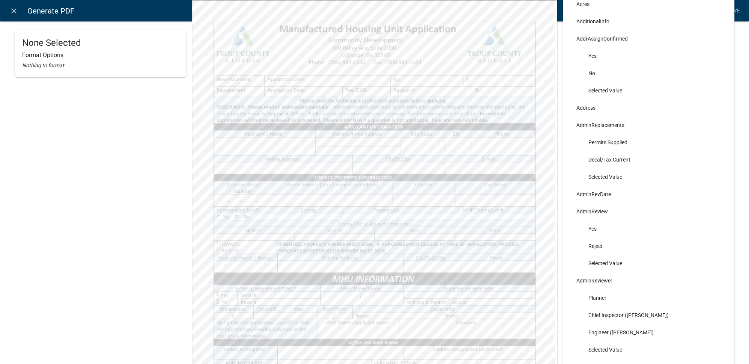
scroll to position [0, 0]
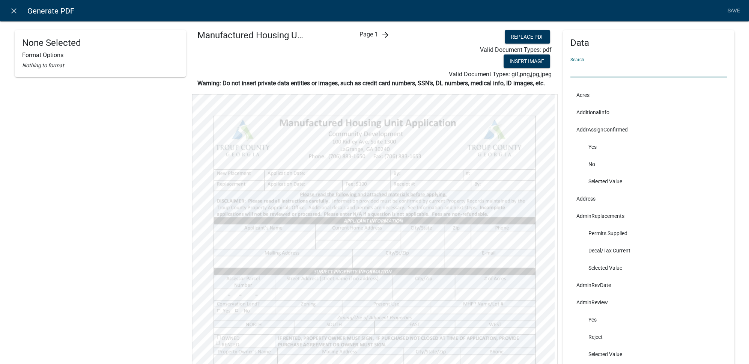
click at [585, 69] on input "text" at bounding box center [648, 69] width 156 height 15
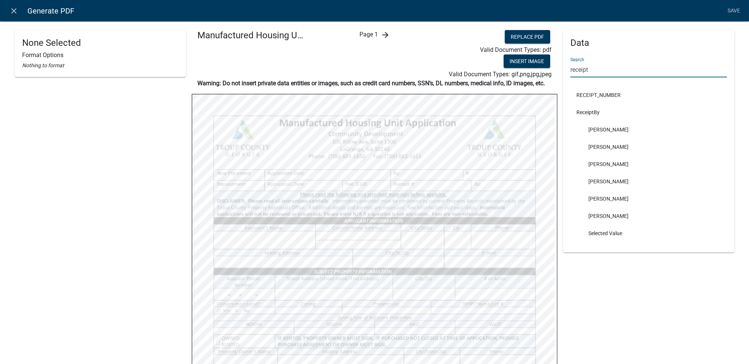
type input "receipt"
select select
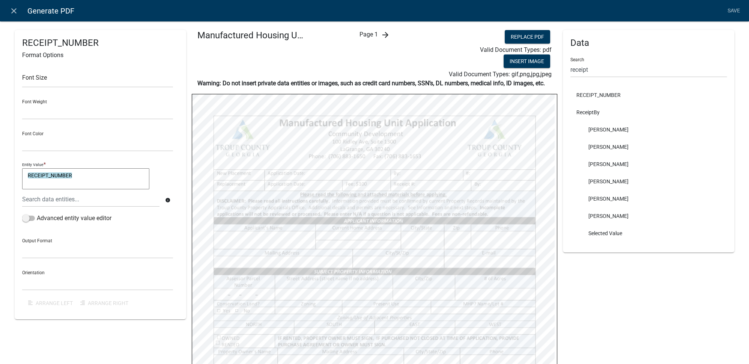
select select
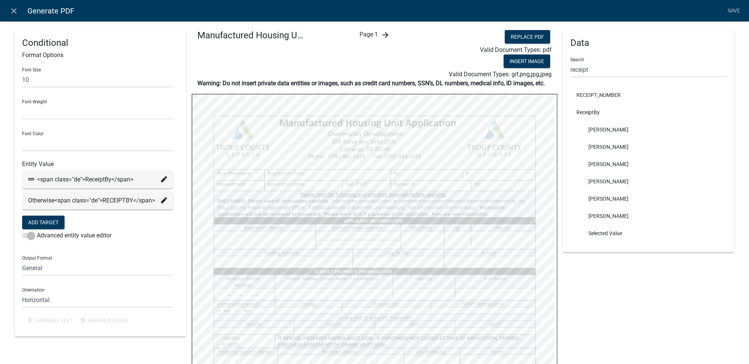
select select
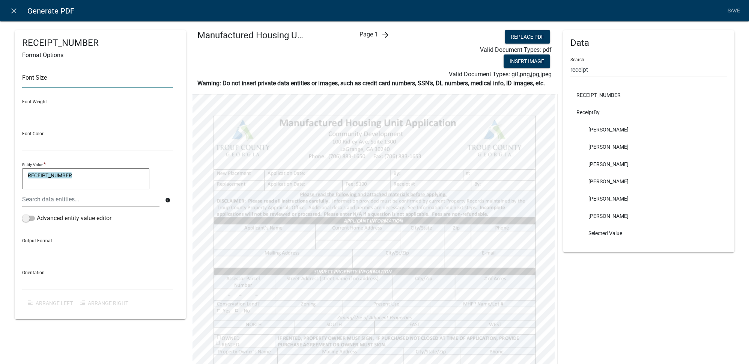
click at [114, 78] on input "text" at bounding box center [97, 79] width 151 height 15
type input "10"
click at [165, 134] on div "Font Color Black Red" at bounding box center [97, 138] width 151 height 26
select select
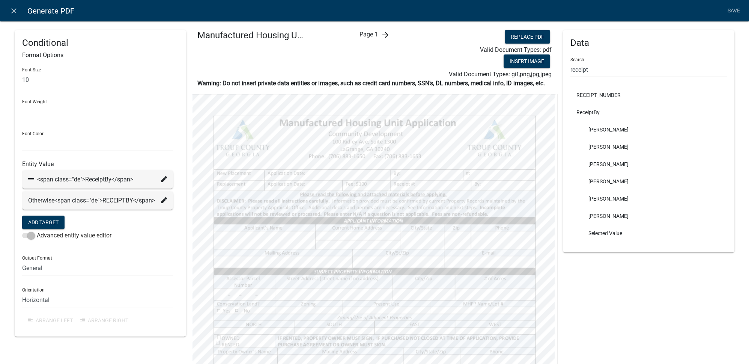
click at [164, 180] on icon at bounding box center [164, 179] width 6 height 6
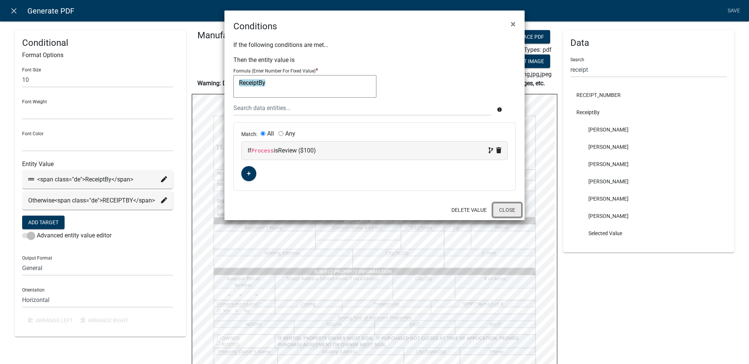
click at [510, 206] on button "Close" at bounding box center [507, 210] width 29 height 14
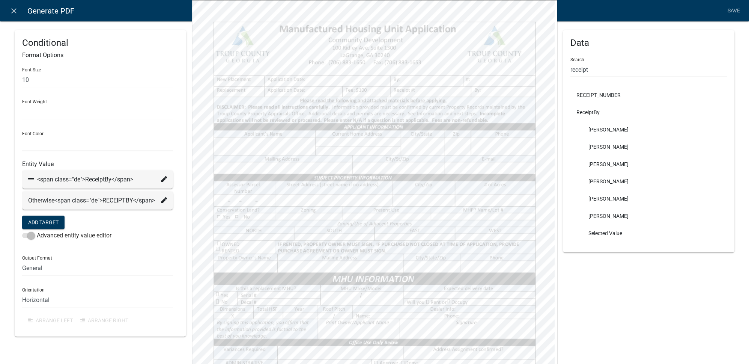
select select
click at [161, 180] on icon at bounding box center [164, 179] width 6 height 6
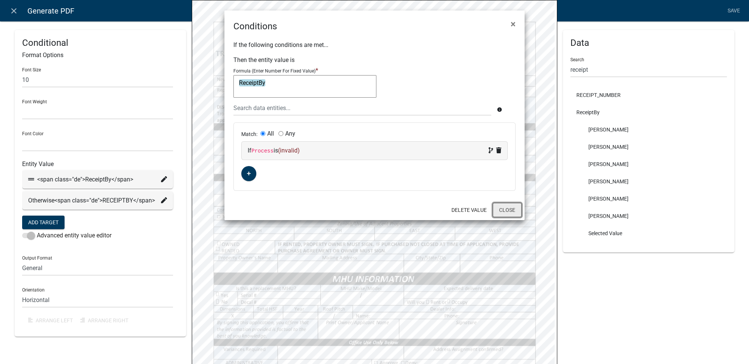
click at [504, 211] on button "Close" at bounding box center [507, 210] width 29 height 14
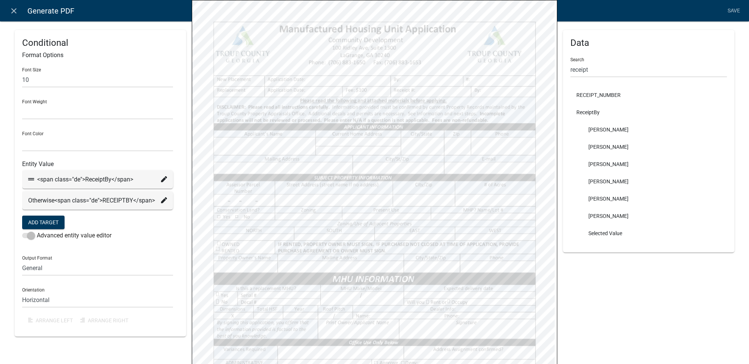
click at [163, 199] on icon at bounding box center [164, 200] width 6 height 6
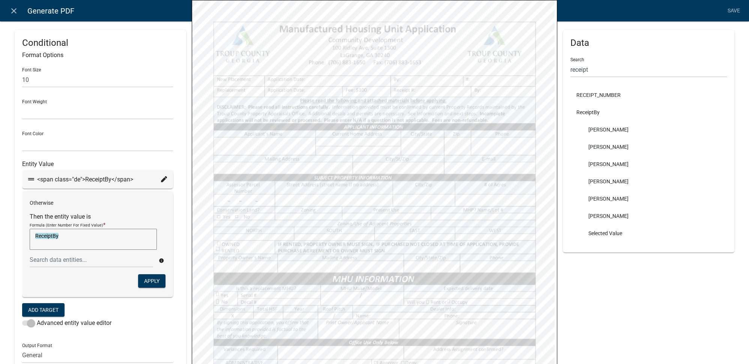
click at [183, 202] on div "Conditional Format Options Font Size 10 Font Weight Normal Bold Font Color Blac…" at bounding box center [100, 227] width 171 height 394
click at [162, 179] on icon at bounding box center [164, 179] width 6 height 6
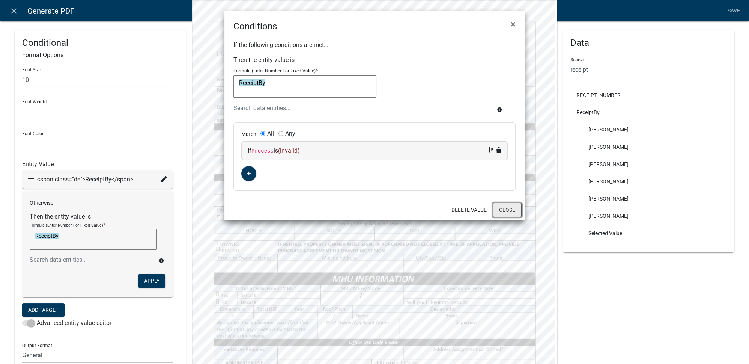
click at [495, 208] on button "Close" at bounding box center [507, 210] width 29 height 14
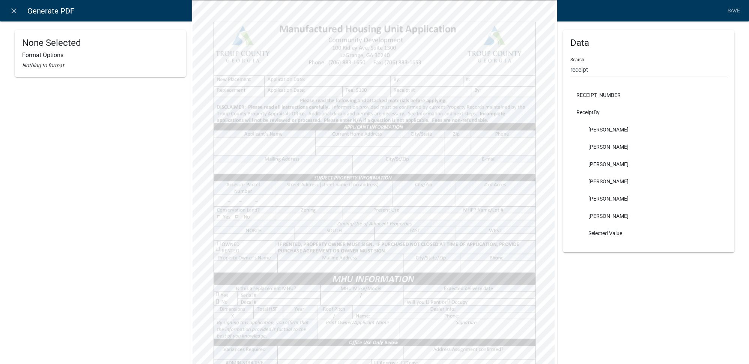
select select
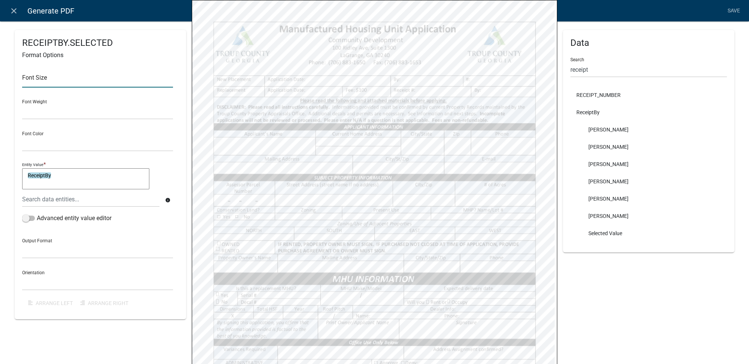
click at [114, 77] on input "text" at bounding box center [97, 79] width 151 height 15
type input "10"
click at [166, 163] on div "Entity Value * ReceiptBy ReceiptBy" at bounding box center [97, 175] width 151 height 31
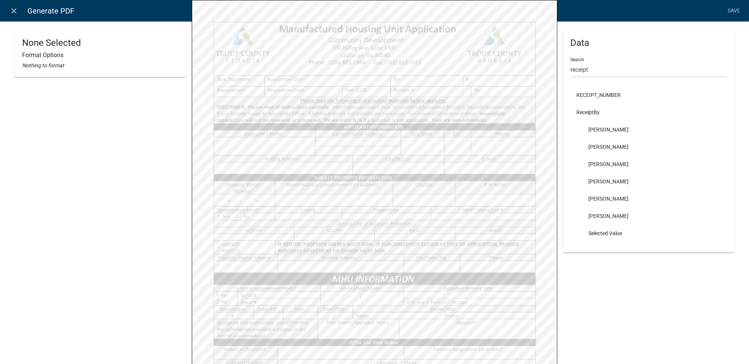
select select
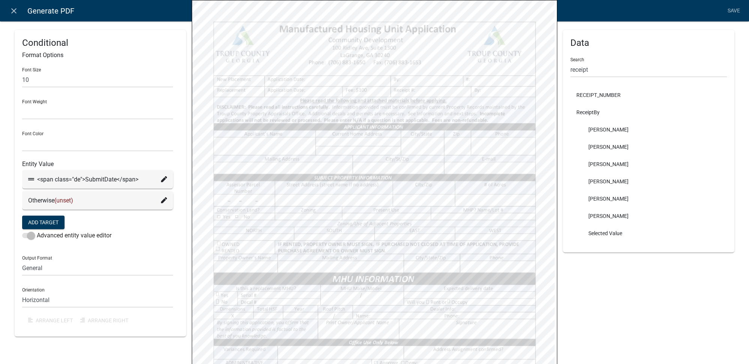
click at [163, 179] on icon at bounding box center [164, 179] width 6 height 6
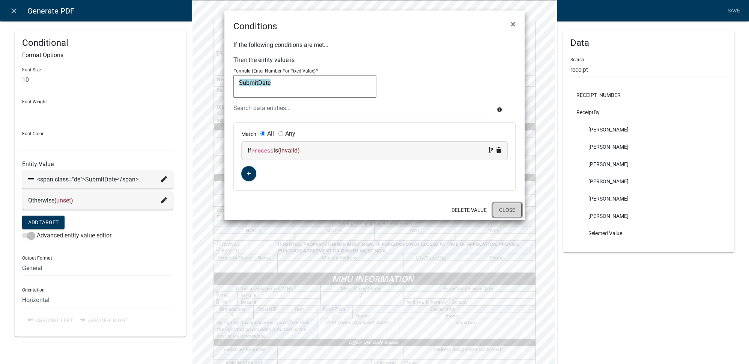
click at [509, 208] on button "Close" at bounding box center [507, 210] width 29 height 14
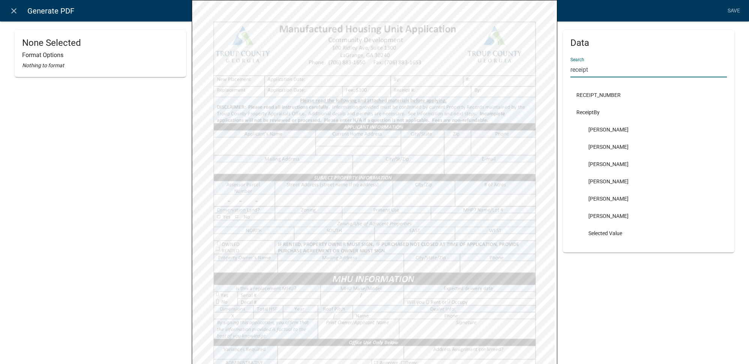
click at [543, 70] on div "None Selected Format Options Nothing to format Manufactured Housing Unit Applic…" at bounding box center [374, 217] width 731 height 563
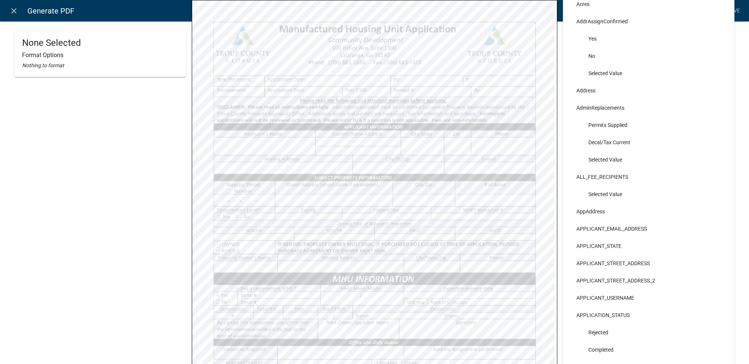
scroll to position [69, 0]
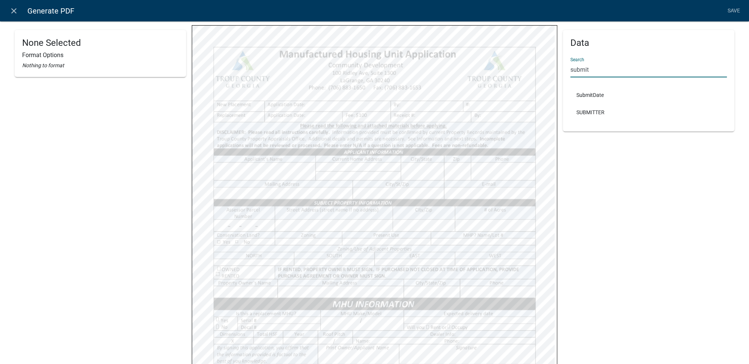
type input "submit"
select select
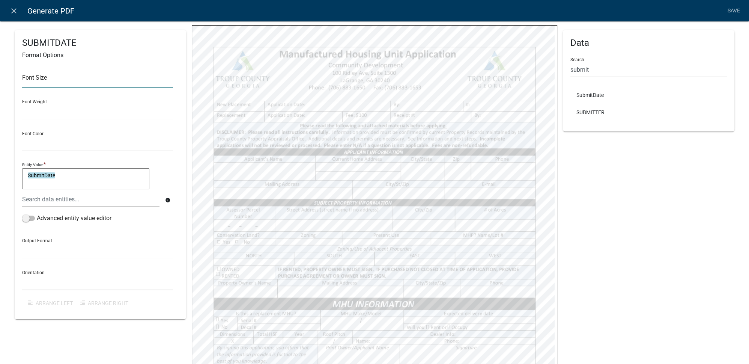
click at [33, 77] on input "text" at bounding box center [97, 79] width 151 height 15
type input "10"
click at [174, 143] on div "Font Size 10 Font Weight Normal Bold Font Color Black Red Entity Value * Submit…" at bounding box center [100, 187] width 156 height 250
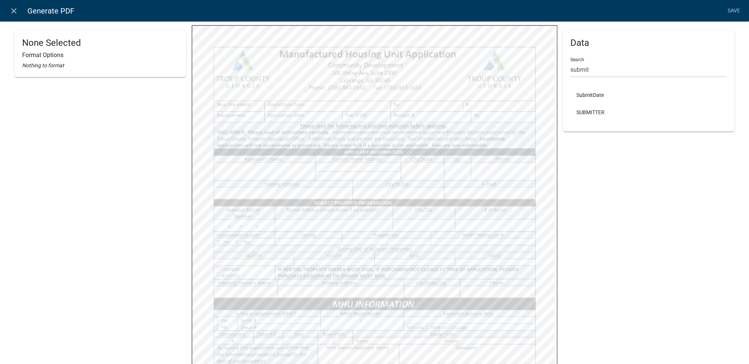
select select
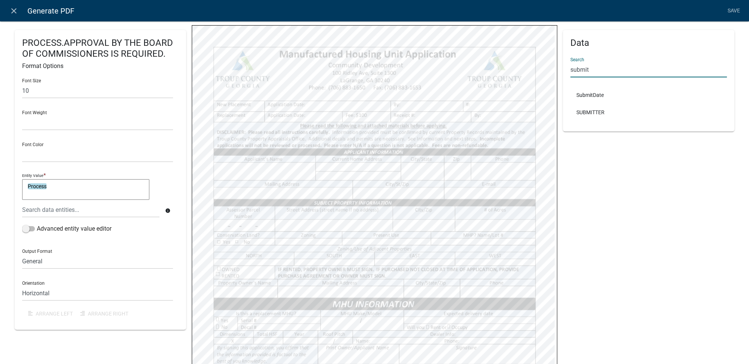
click at [552, 71] on div "PROCESS.APPROVAL BY THE BOARD OF COMMISSIONERS IS REQUIRED. Format Options Font…" at bounding box center [374, 242] width 731 height 563
type input "["
type input "process"
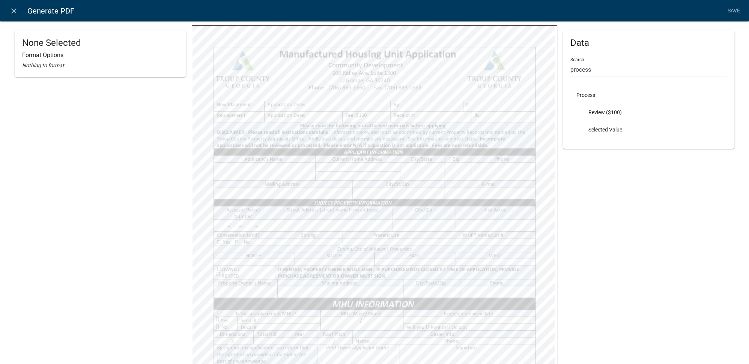
select select
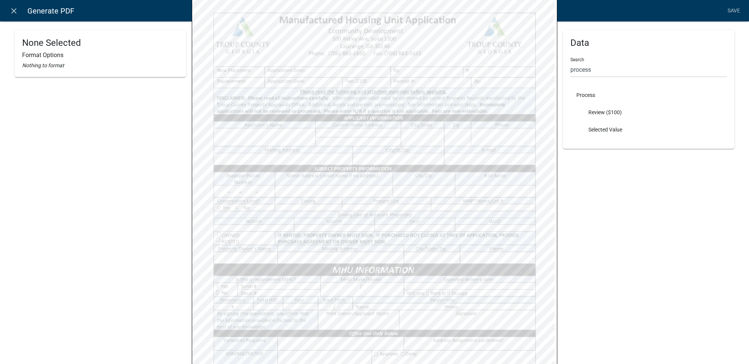
select select
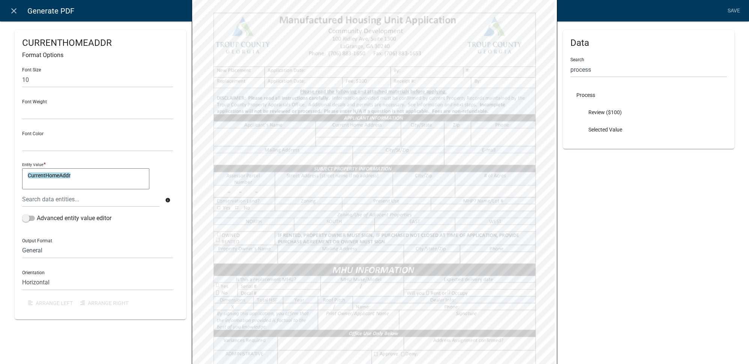
select select
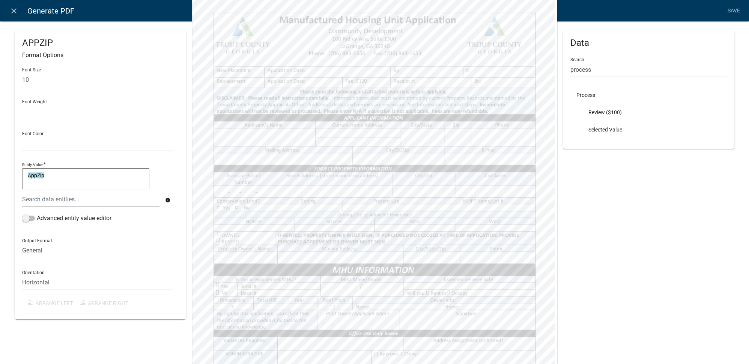
select select
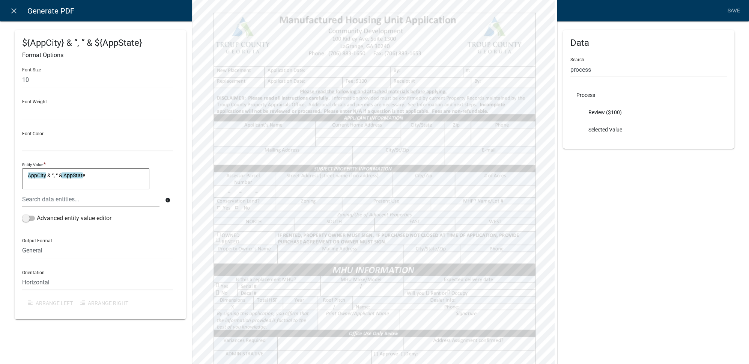
select select
click at [162, 329] on div "PHONE1 Format Options Font Size 10 Font Weight Normal Bold Font Color Black Red…" at bounding box center [100, 171] width 171 height 488
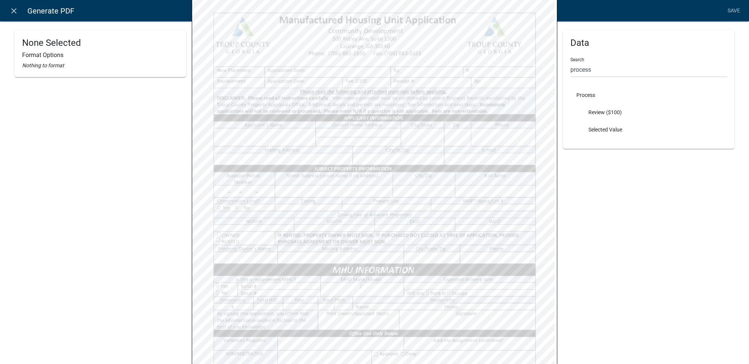
select select
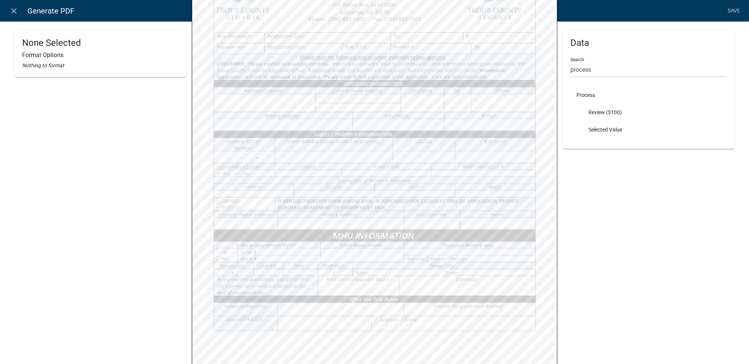
scroll to position [171, 0]
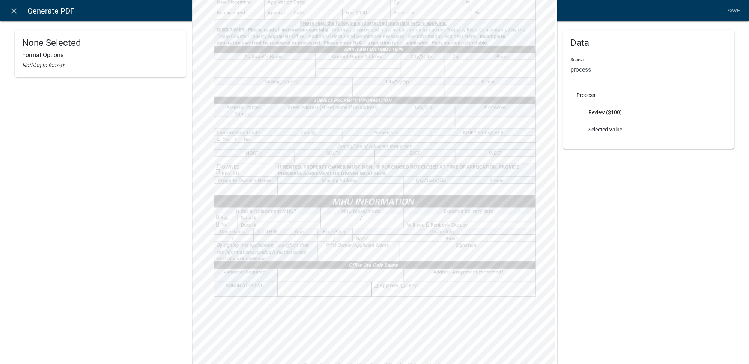
select select
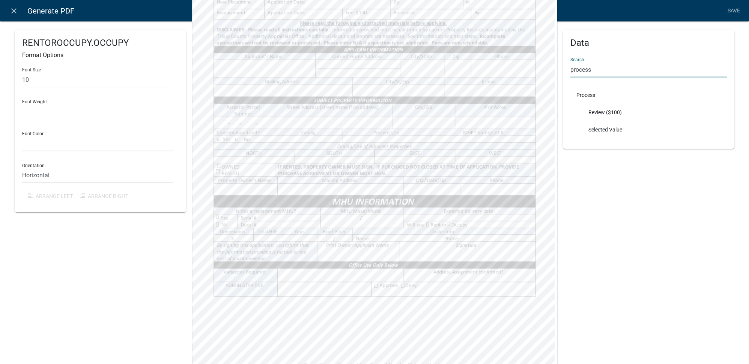
click at [601, 71] on input "process" at bounding box center [648, 69] width 156 height 15
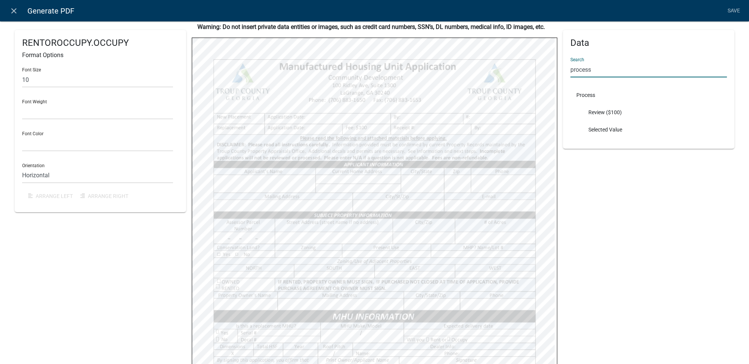
scroll to position [69, 0]
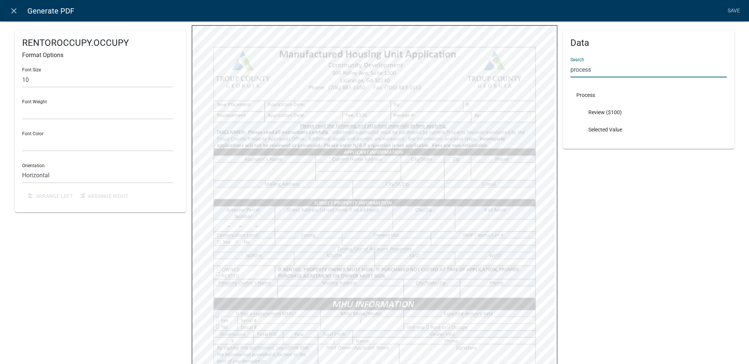
drag, startPoint x: 595, startPoint y: 71, endPoint x: 560, endPoint y: 73, distance: 34.6
click at [563, 73] on div "Data Search process Process Review ($100) Selected Value" at bounding box center [648, 89] width 171 height 119
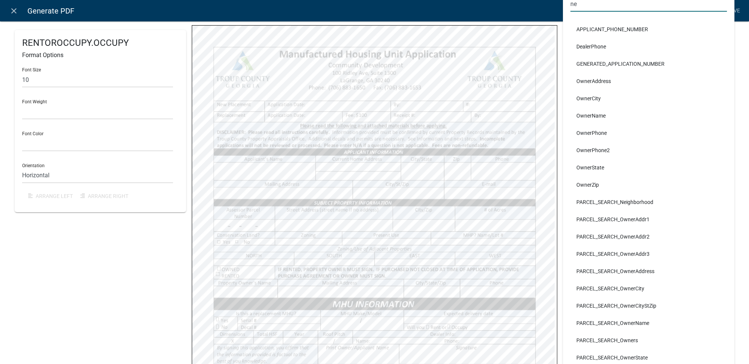
type input "n"
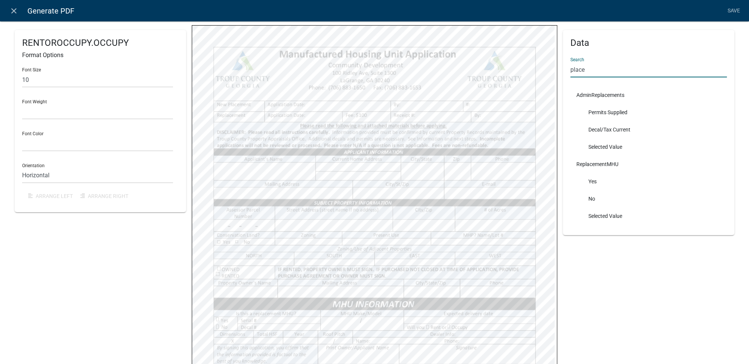
type input "place"
select select
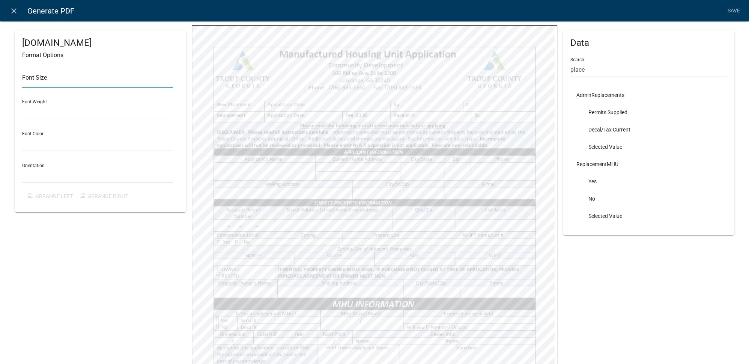
click at [87, 81] on input "text" at bounding box center [97, 79] width 151 height 15
type input "10"
click at [176, 137] on div "Font Size 10 Font Weight Normal Bold Font Color Black Red Orientation Horizonta…" at bounding box center [100, 133] width 156 height 143
select select
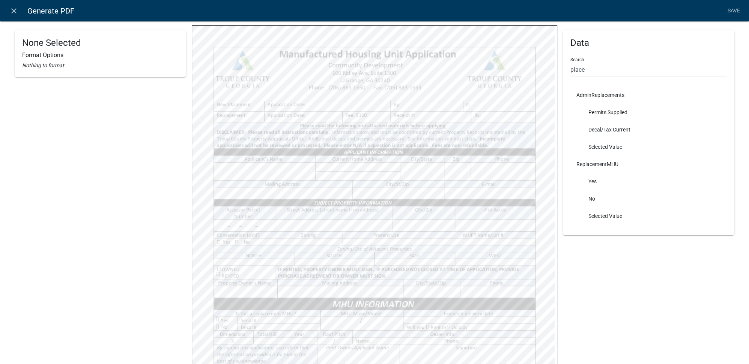
select select
click at [71, 77] on input "text" at bounding box center [97, 79] width 151 height 15
type input "10"
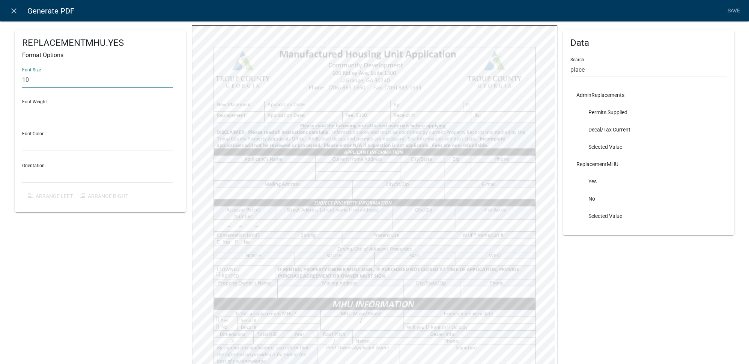
click at [173, 129] on div "Font Size 10 Font Weight Normal Bold Font Color Black Red Orientation Horizonta…" at bounding box center [100, 133] width 156 height 143
select select
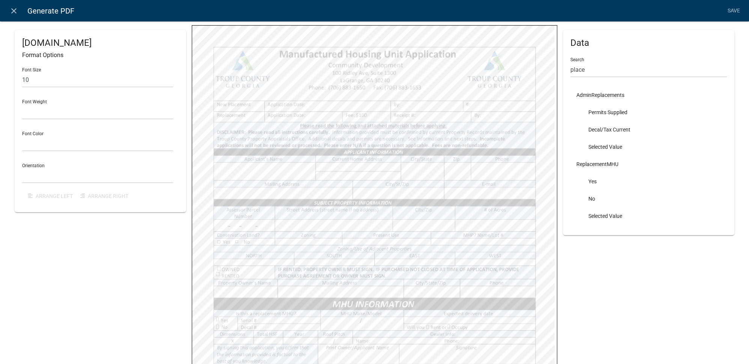
select select
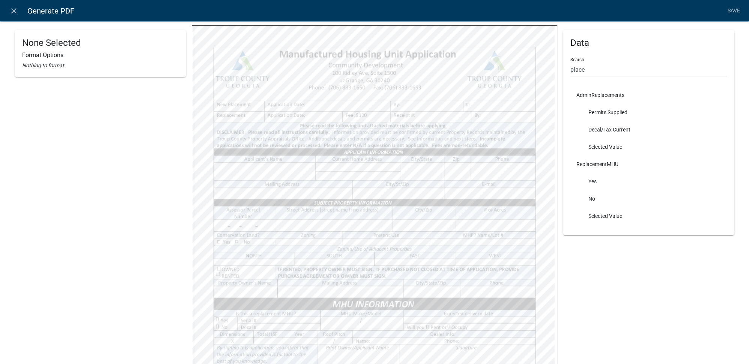
click at [557, 155] on div "Data Search place AdminReplacements Permits Supplied Decal/Tax Current Selected…" at bounding box center [648, 242] width 183 height 563
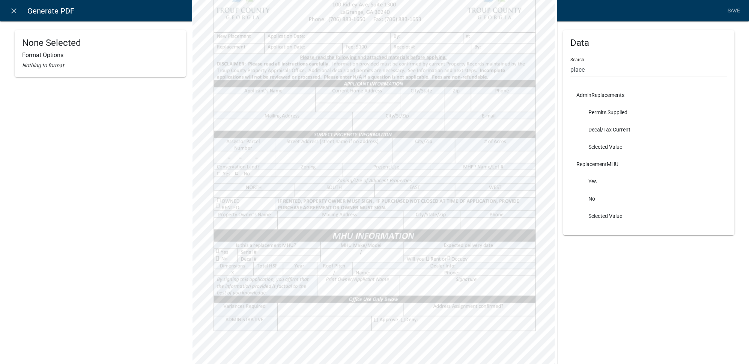
select select
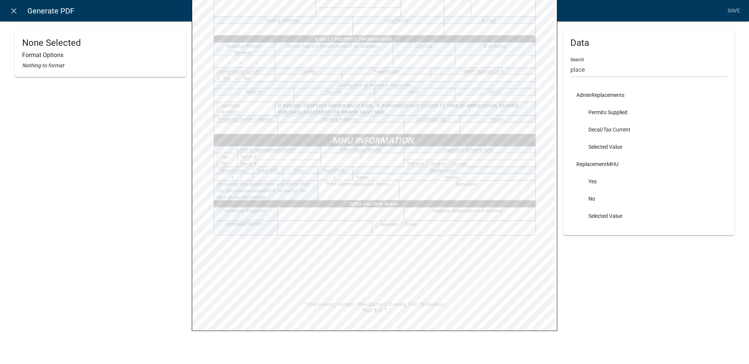
scroll to position [239, 0]
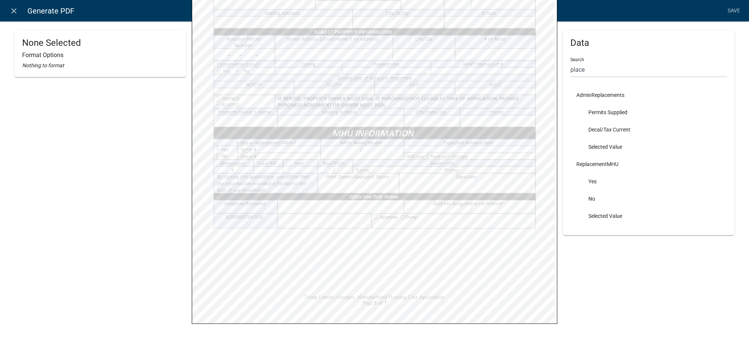
select select
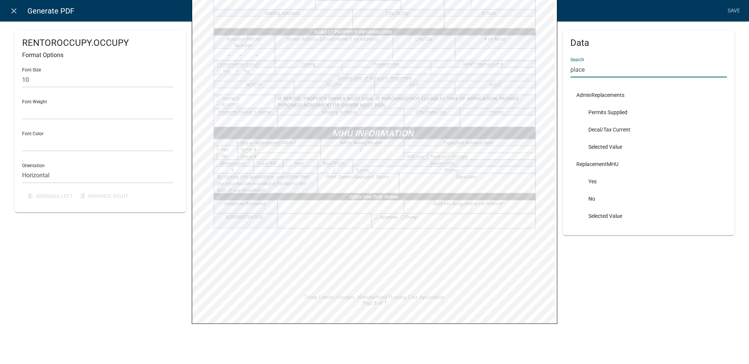
drag, startPoint x: 580, startPoint y: 71, endPoint x: 560, endPoint y: 68, distance: 20.4
click at [563, 68] on div "Data Search place AdminReplacements Permits Supplied Decal/Tax Current Selected…" at bounding box center [648, 132] width 171 height 205
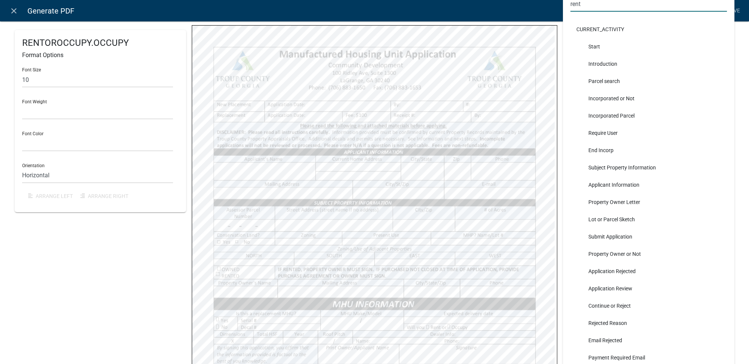
scroll to position [1, 0]
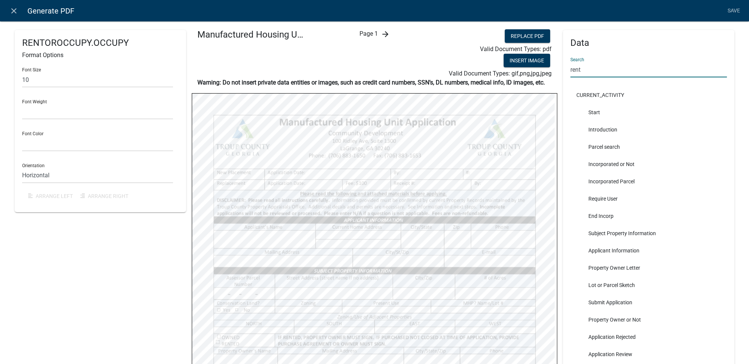
click at [588, 74] on input "rent" at bounding box center [648, 69] width 156 height 15
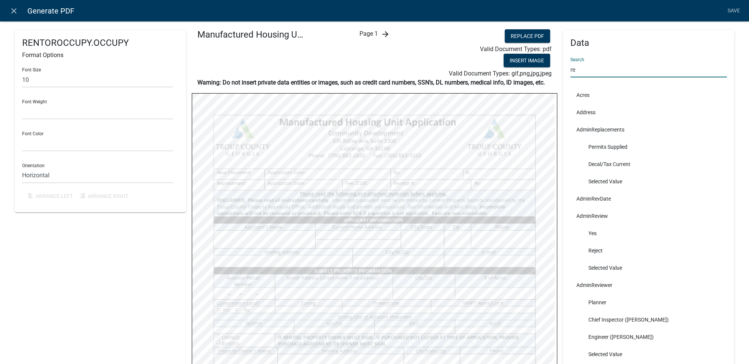
type input "r"
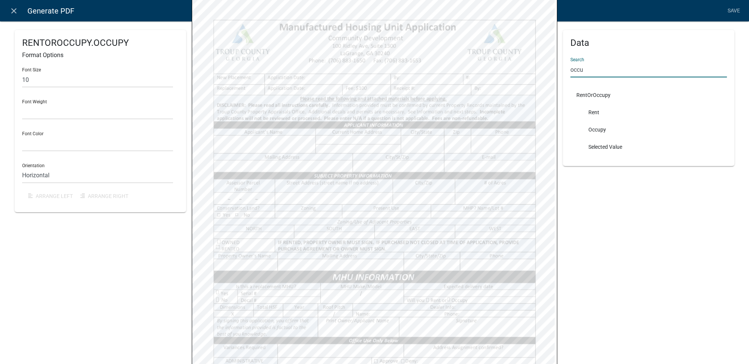
scroll to position [103, 0]
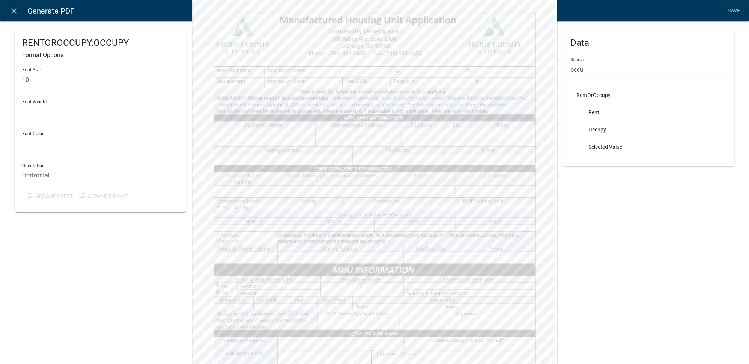
type input "occu"
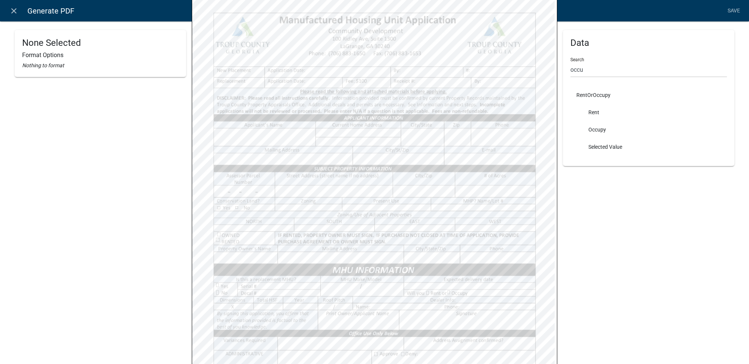
select select
click at [51, 81] on input "text" at bounding box center [97, 79] width 151 height 15
type input "10"
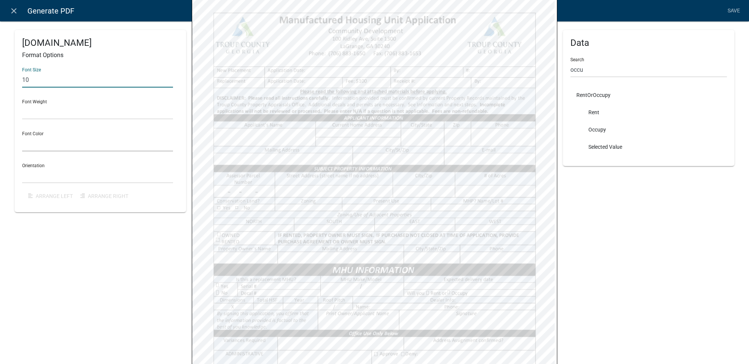
click at [167, 136] on select "Black Red" at bounding box center [97, 143] width 151 height 15
click at [173, 137] on div "Font Size 10 Font Weight Normal Bold Font Color Black Red Orientation Horizonta…" at bounding box center [100, 133] width 156 height 143
click at [627, 230] on div "Data Search occu RentOrOccupy Rent Occupy Selected Value" at bounding box center [648, 171] width 171 height 488
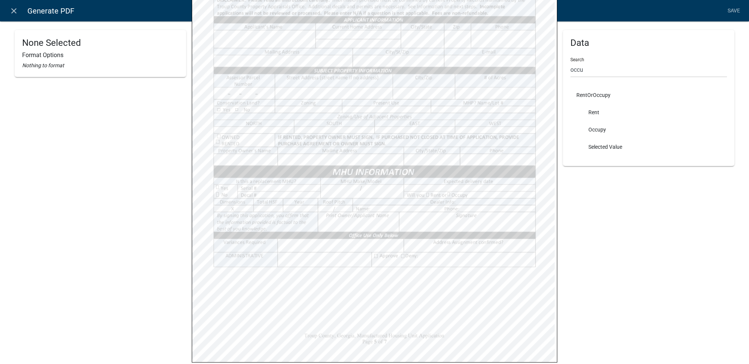
scroll to position [205, 0]
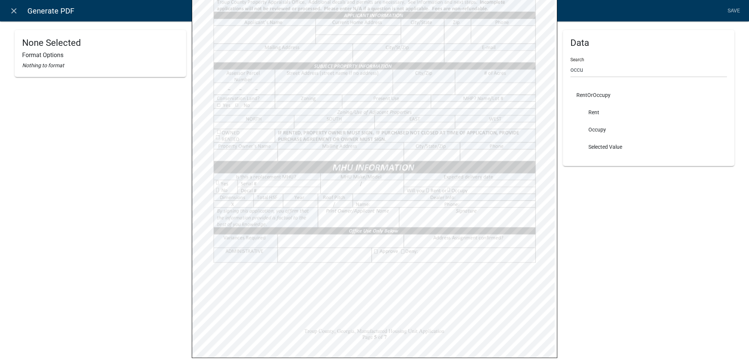
select select
click at [588, 69] on input "occu" at bounding box center [648, 69] width 156 height 15
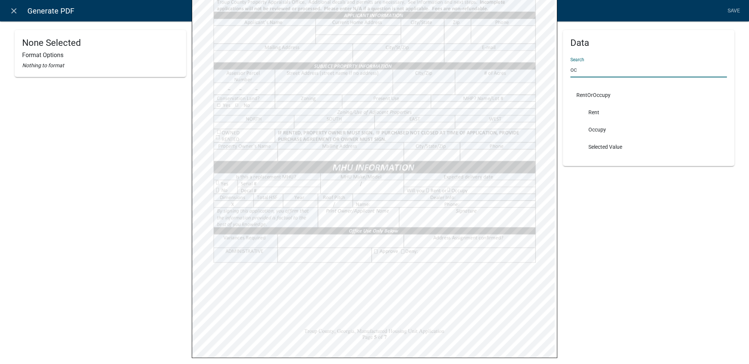
type input "o"
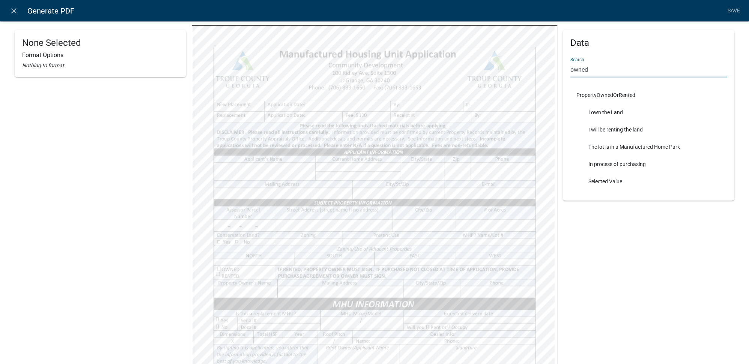
scroll to position [171, 0]
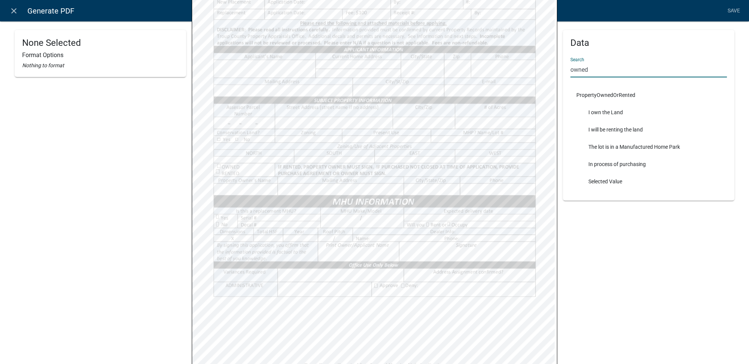
type input "owned"
select select
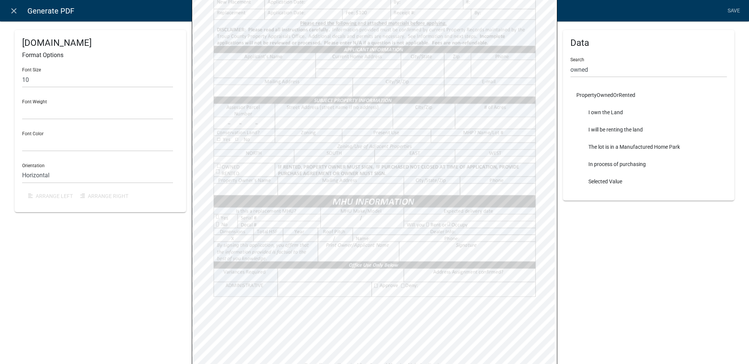
select select
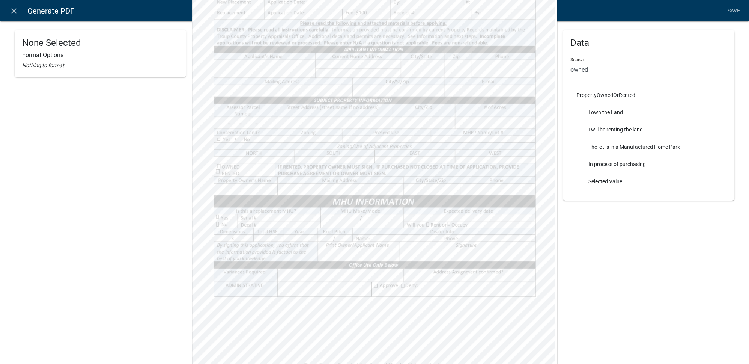
select select
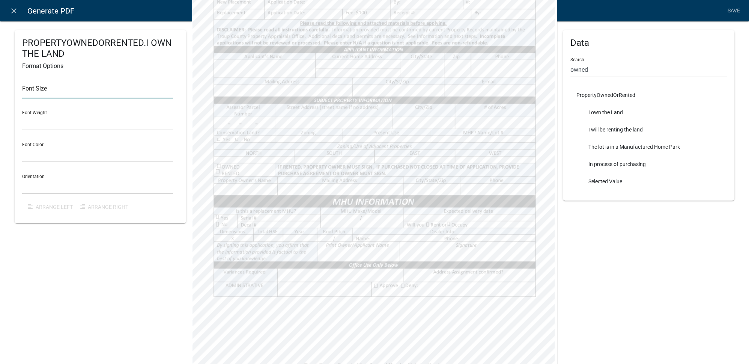
click at [57, 96] on input "text" at bounding box center [97, 90] width 151 height 15
type input "10"
click at [169, 124] on select "Normal Bold" at bounding box center [97, 122] width 151 height 15
click at [174, 150] on div "Font Size 10 Font Weight Normal Bold Font Color Black Red Orientation Horizonta…" at bounding box center [100, 143] width 156 height 143
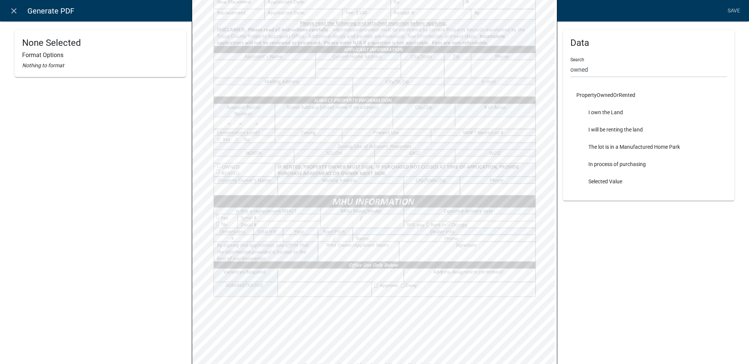
select select
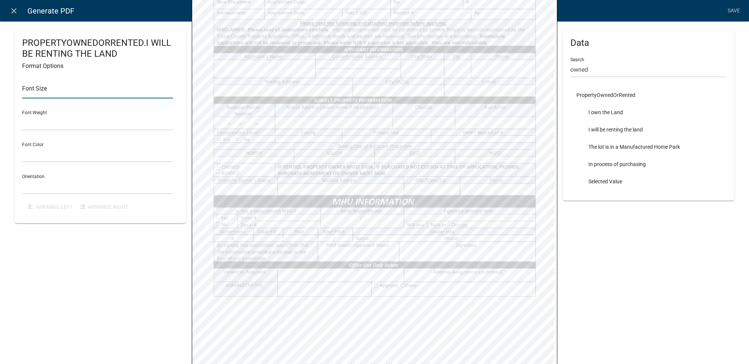
click at [59, 87] on input "text" at bounding box center [97, 90] width 151 height 15
type input "10"
click at [181, 145] on div "PROPERTYOWNEDORRENTED.I WILL BE RENTING THE LAND Format Options Font Size 10 Fo…" at bounding box center [100, 126] width 171 height 193
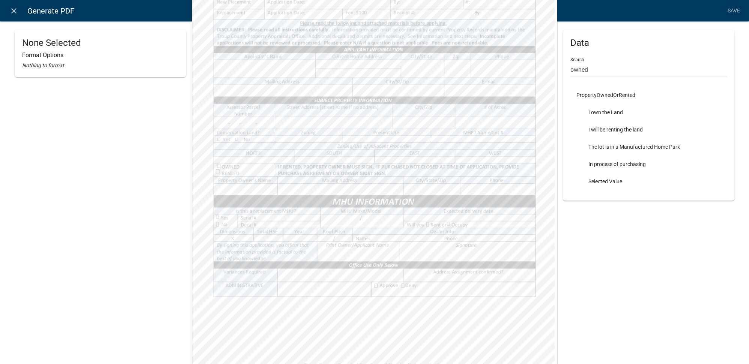
select select
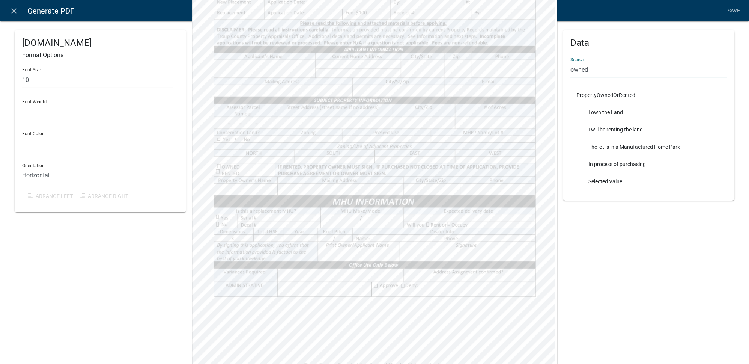
drag, startPoint x: 591, startPoint y: 67, endPoint x: 564, endPoint y: 70, distance: 27.6
click at [564, 70] on div "Data Search owned PropertyOwnedOrRented I own the Land I will be renting the la…" at bounding box center [648, 115] width 171 height 170
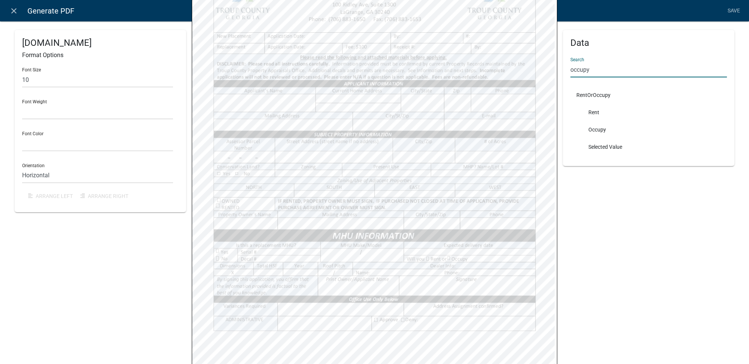
scroll to position [205, 0]
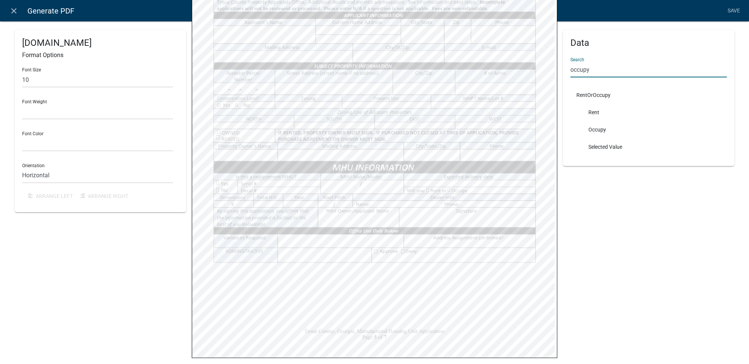
type input "occupy"
select select
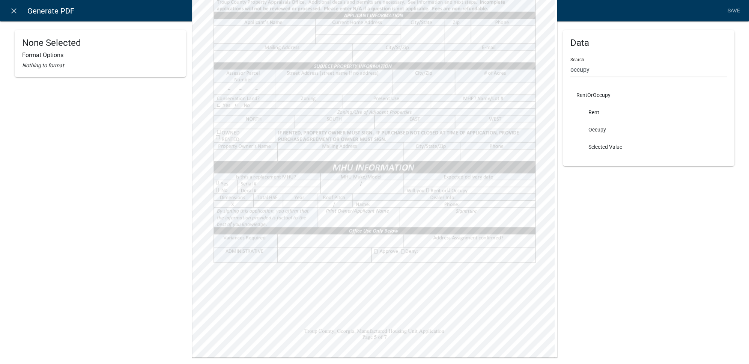
select select
click at [77, 82] on input "text" at bounding box center [97, 79] width 151 height 15
type input "10"
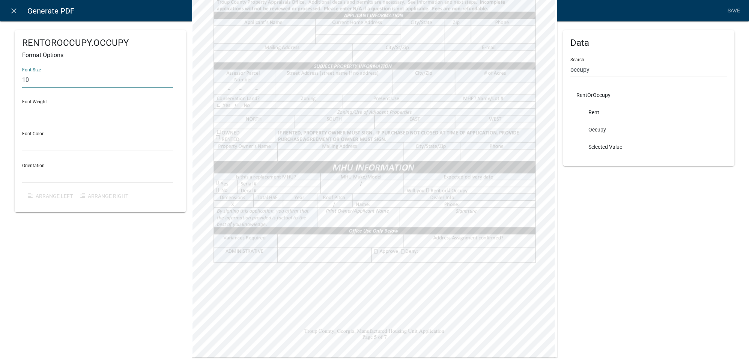
click at [171, 139] on div "Font Size 10 Font Weight Normal Bold Font Color Black Red Orientation Horizonta…" at bounding box center [100, 133] width 156 height 143
click at [636, 244] on div "Data Search occupy RentOrOccupy Rent Occupy Selected Value" at bounding box center [648, 69] width 171 height 488
select select
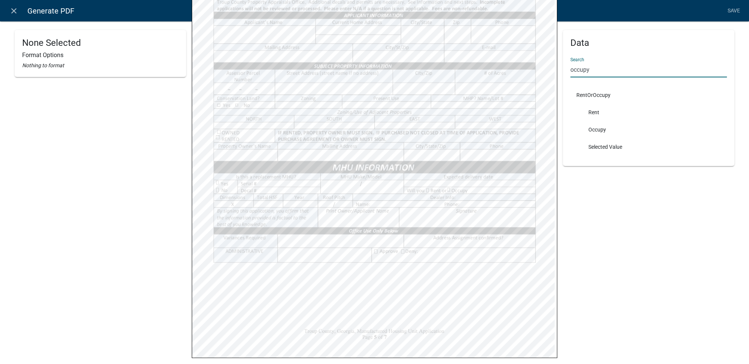
click at [549, 72] on div "None Selected Format Options Nothing to format Manufactured Housing Unit Applic…" at bounding box center [374, 106] width 731 height 563
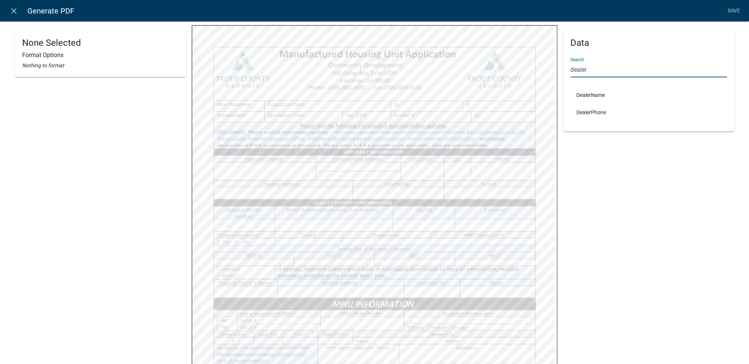
scroll to position [137, 0]
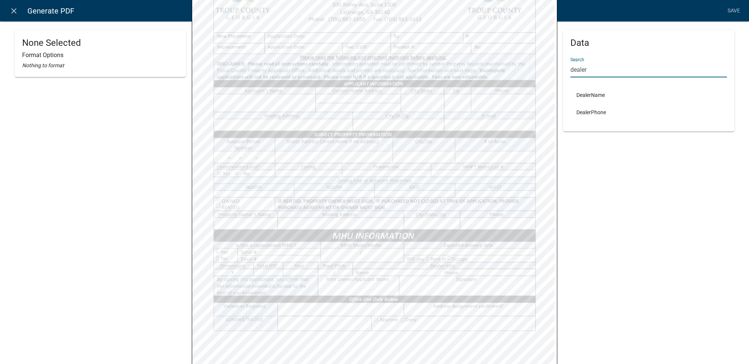
type input "dealer"
select select
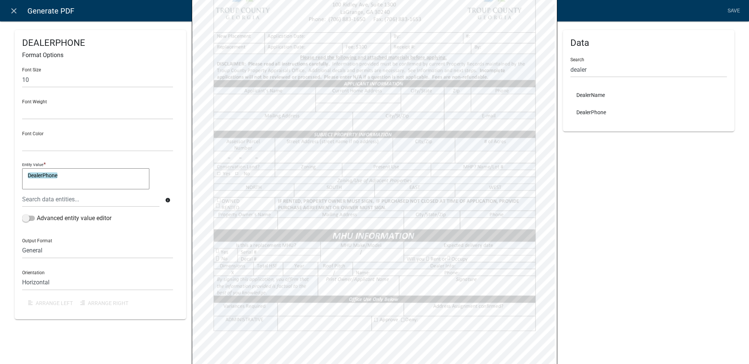
select select
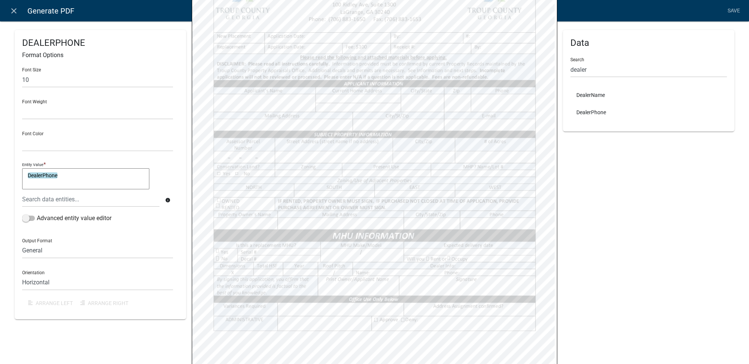
select select
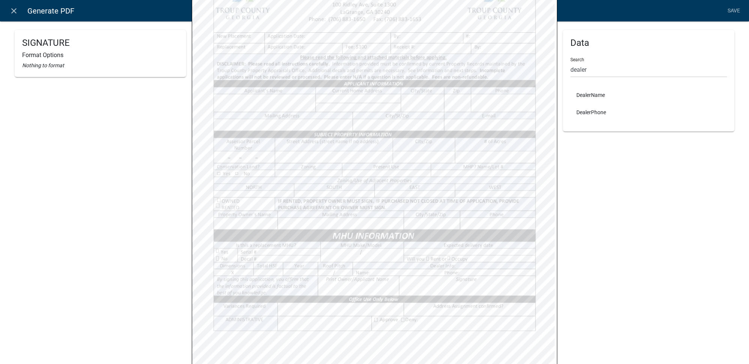
click at [661, 207] on div "Data Search dealer DealerName DealerPhone" at bounding box center [648, 137] width 171 height 488
click at [636, 212] on div "Data Search dealer DealerName DealerPhone" at bounding box center [648, 137] width 171 height 488
click at [588, 71] on input "dealer" at bounding box center [648, 69] width 156 height 15
click at [549, 75] on div "SIGNATURE Format Options Nothing to format Manufactured Housing Unit Applicatio…" at bounding box center [374, 174] width 731 height 563
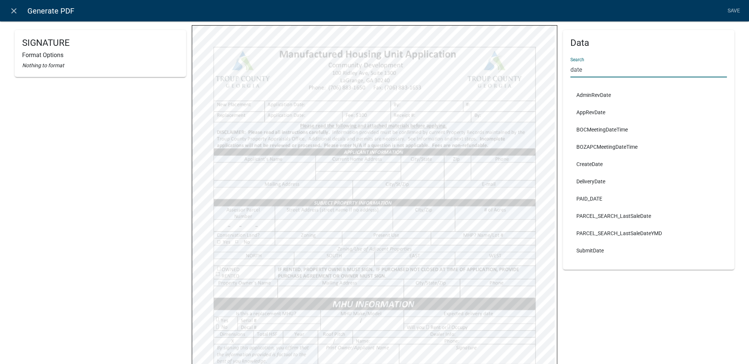
type input "date"
select select
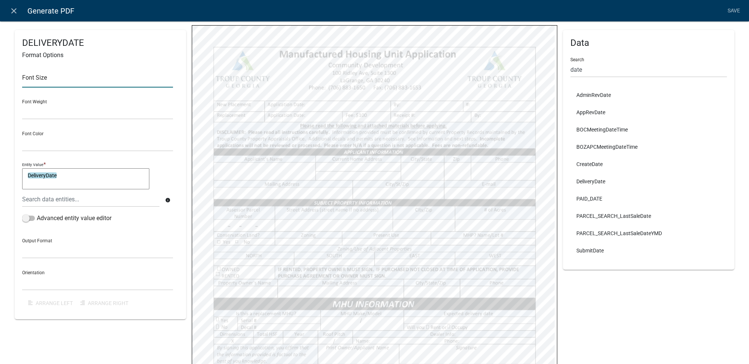
click at [41, 80] on input "text" at bounding box center [97, 79] width 151 height 15
type input "10"
click at [171, 133] on div "Font Size 10 Font Weight Normal Bold Font Color Black Red Entity Value * Delive…" at bounding box center [100, 187] width 156 height 250
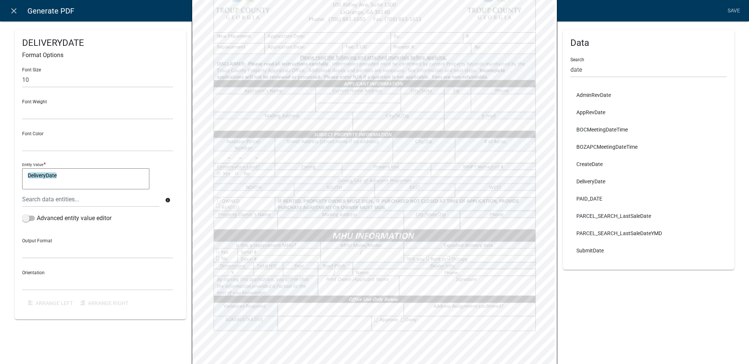
click at [581, 290] on div "Data Search date AdminRevDate AppRevDate BOCMeetingDateTime BOZAPCMeetingDateTi…" at bounding box center [648, 137] width 171 height 488
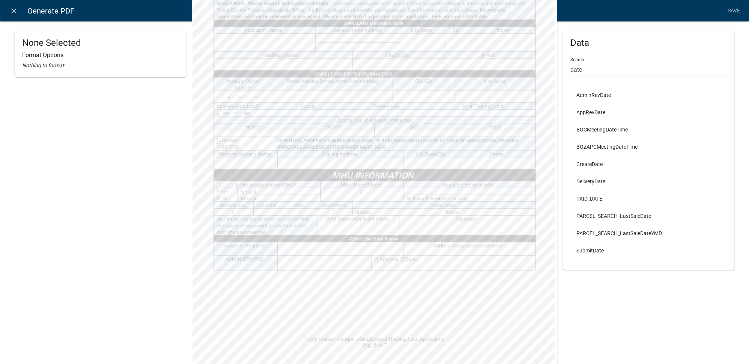
scroll to position [205, 0]
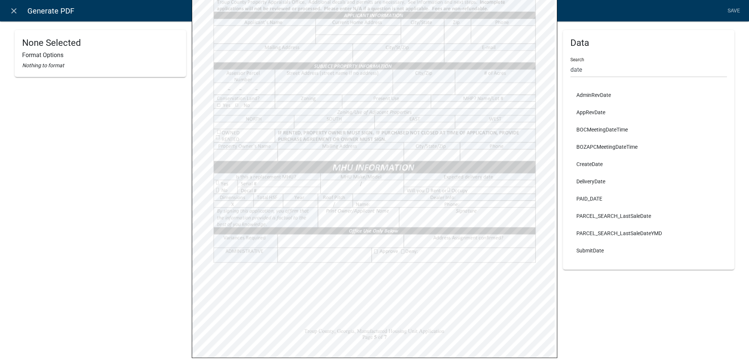
select select
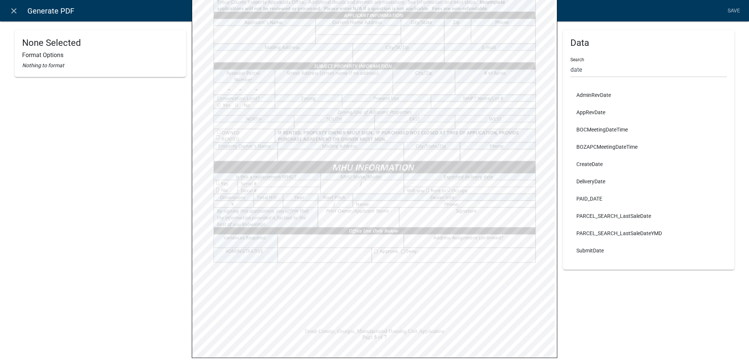
select select
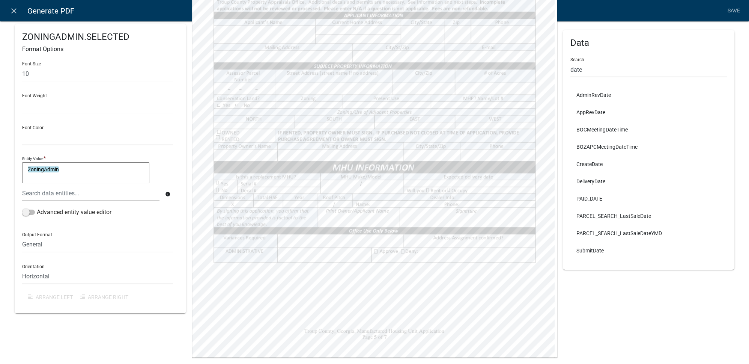
select select
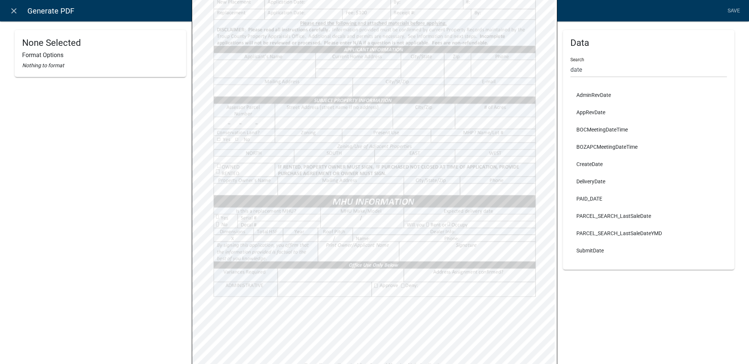
scroll to position [239, 0]
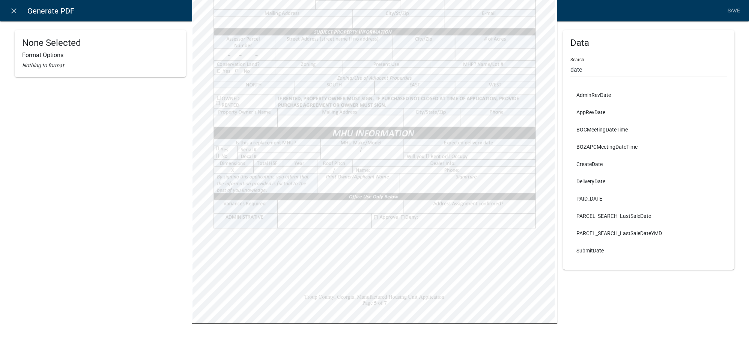
select select
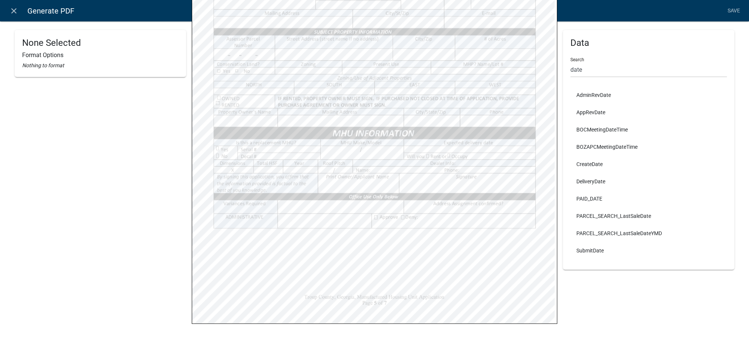
select select
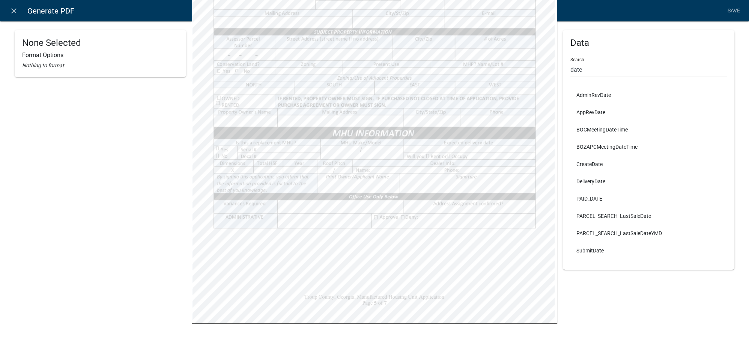
select select
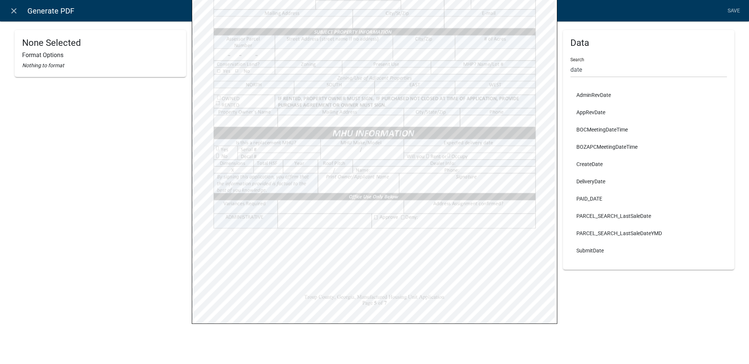
select select
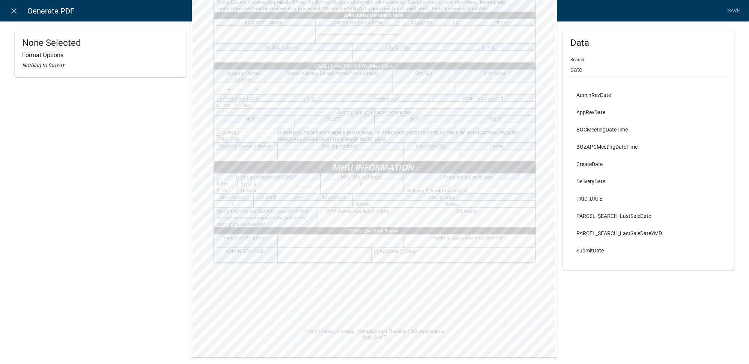
scroll to position [137, 0]
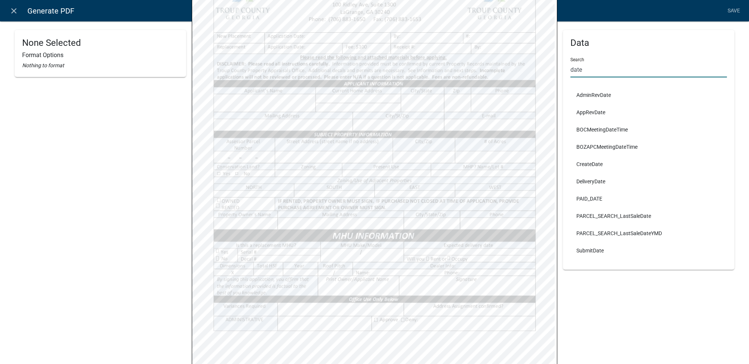
drag, startPoint x: 585, startPoint y: 70, endPoint x: 559, endPoint y: 74, distance: 25.5
click at [563, 74] on div "Data Search date AdminRevDate AppRevDate BOCMeetingDateTime BOZAPCMeetingDateTi…" at bounding box center [648, 149] width 171 height 239
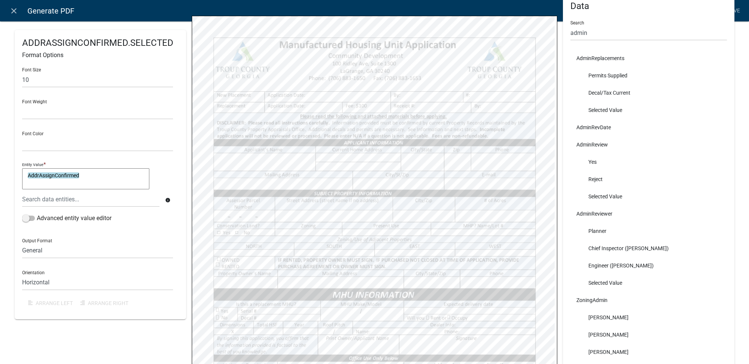
scroll to position [69, 0]
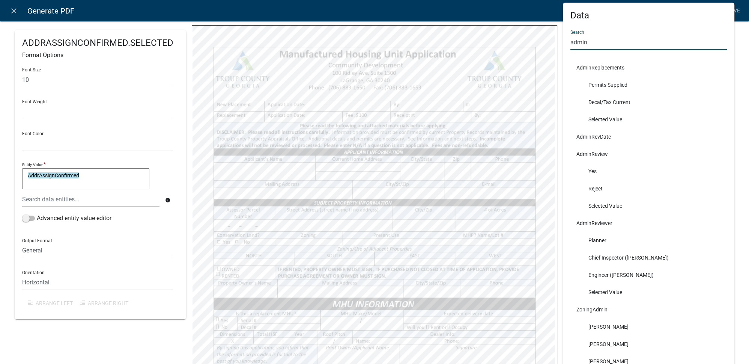
drag, startPoint x: 586, startPoint y: 43, endPoint x: 565, endPoint y: 44, distance: 21.8
click at [565, 44] on div "Data Search admin AdminReplacements Permits Supplied Decal/Tax Current Selected…" at bounding box center [648, 226] width 171 height 446
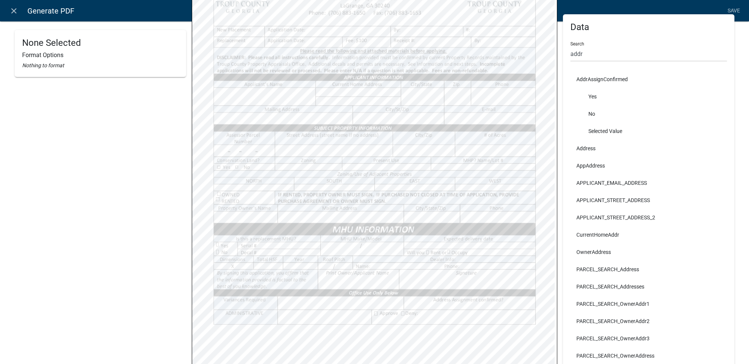
scroll to position [137, 0]
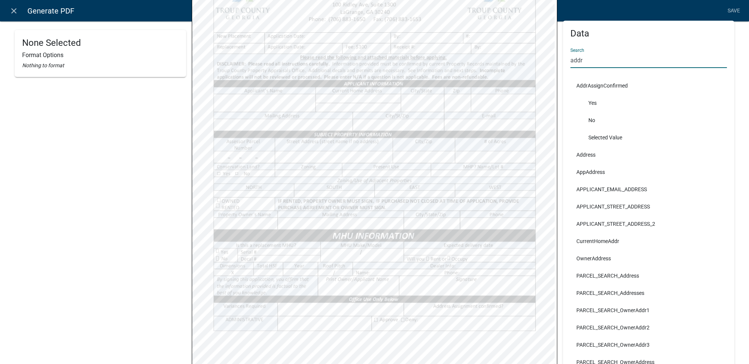
click at [563, 62] on div "Data Search addr AddrAssignConfirmed Yes No Selected Value Address AppAddress A…" at bounding box center [648, 201] width 171 height 360
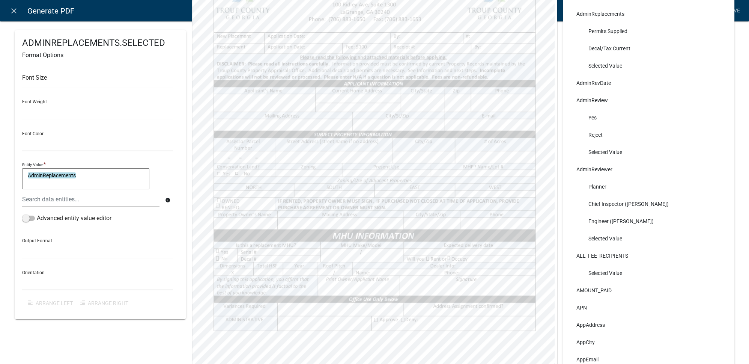
scroll to position [136, 0]
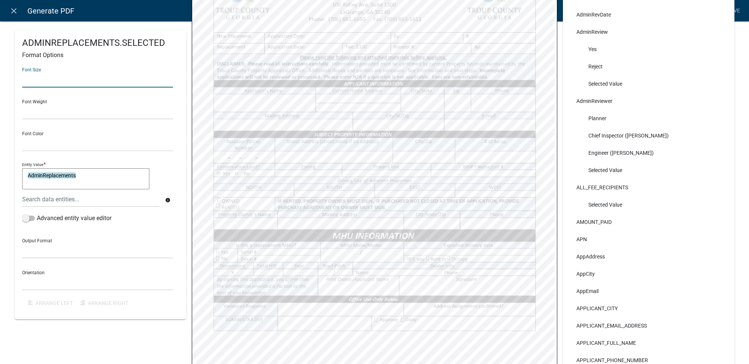
click at [50, 75] on input "text" at bounding box center [97, 79] width 151 height 15
click at [175, 170] on div "Font Size 10 Font Weight Normal Bold Font Color Black Red Entity Value * AdminR…" at bounding box center [100, 187] width 156 height 250
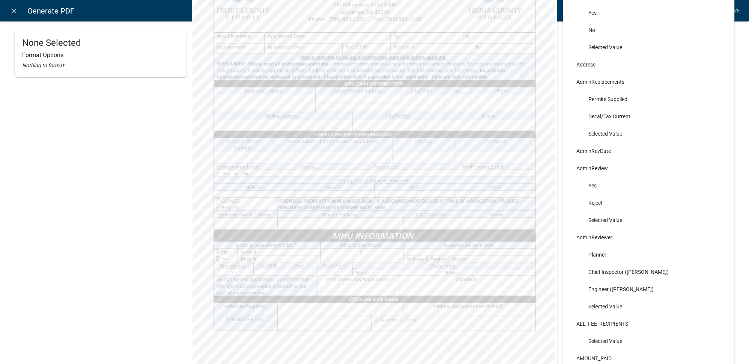
scroll to position [35, 0]
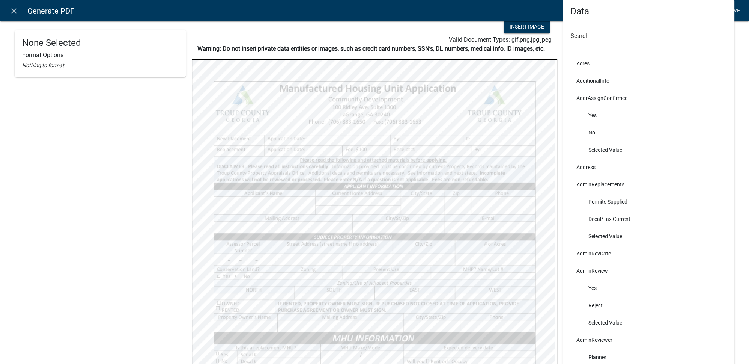
click at [739, 8] on link "Save" at bounding box center [733, 11] width 19 height 14
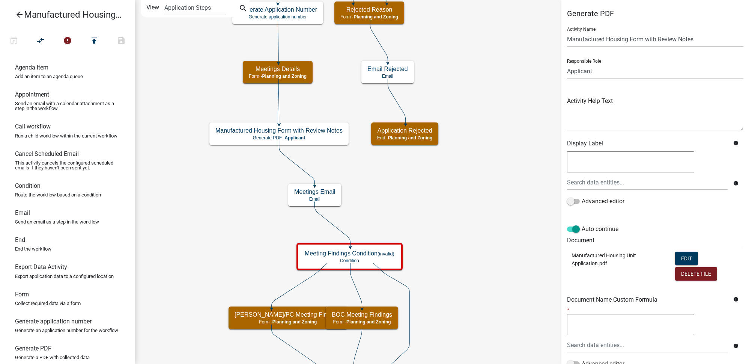
scroll to position [62, 0]
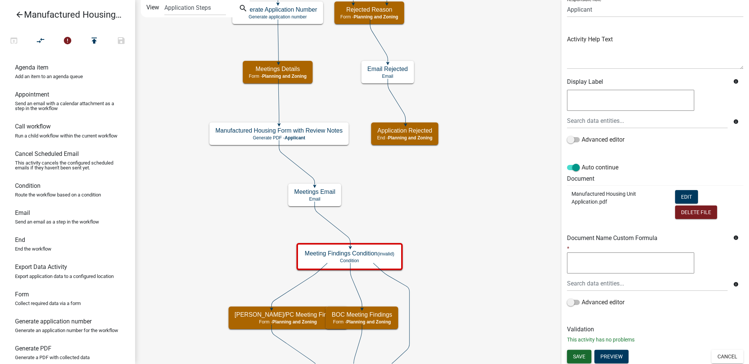
click at [586, 350] on button "Save" at bounding box center [579, 356] width 24 height 14
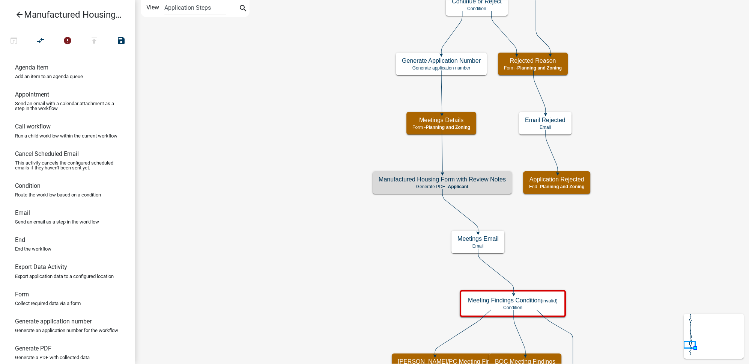
scroll to position [0, 0]
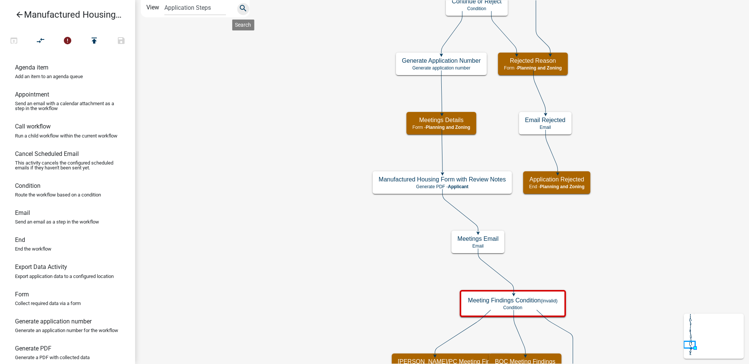
click at [246, 8] on icon "search" at bounding box center [243, 9] width 9 height 11
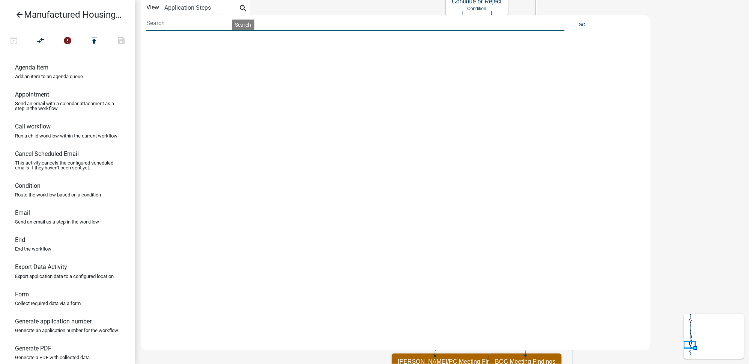
click at [172, 27] on input at bounding box center [355, 22] width 418 height 15
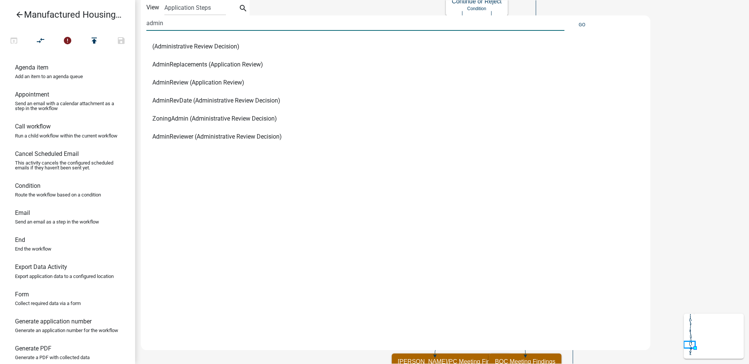
click at [166, 63] on span "AdminReplacements (Application Review)" at bounding box center [207, 65] width 111 height 6
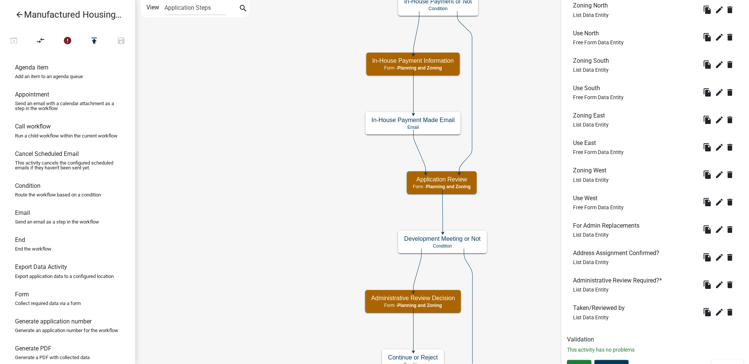
scroll to position [365, 0]
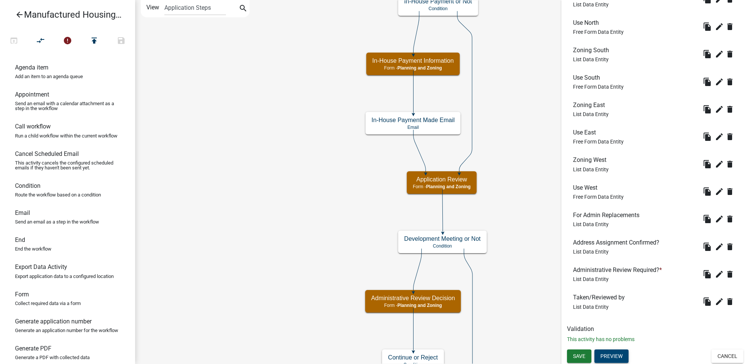
click at [613, 353] on button "Preview" at bounding box center [611, 356] width 34 height 14
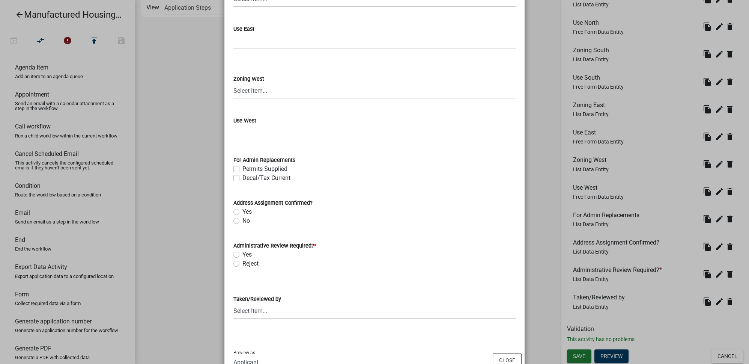
scroll to position [400, 0]
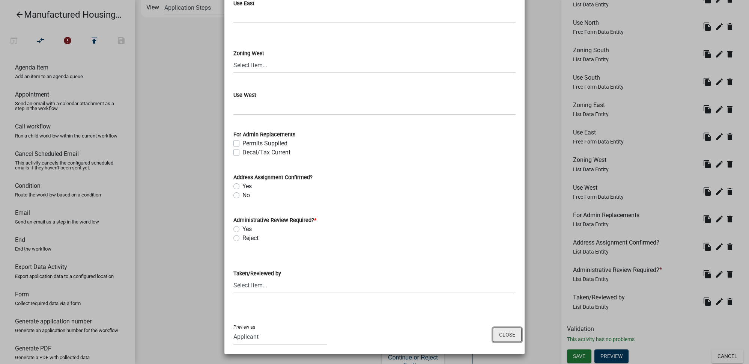
click at [512, 336] on button "Close" at bounding box center [507, 334] width 29 height 14
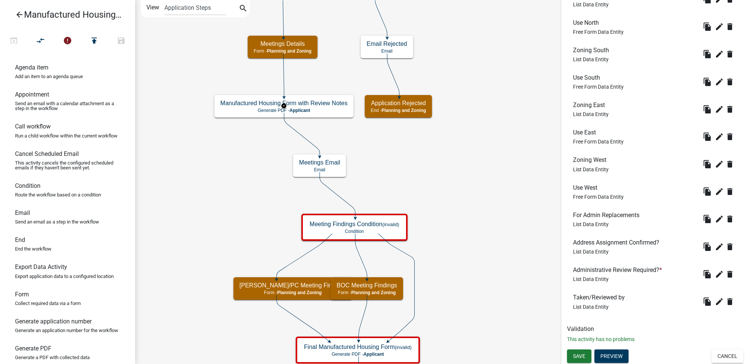
scroll to position [0, 0]
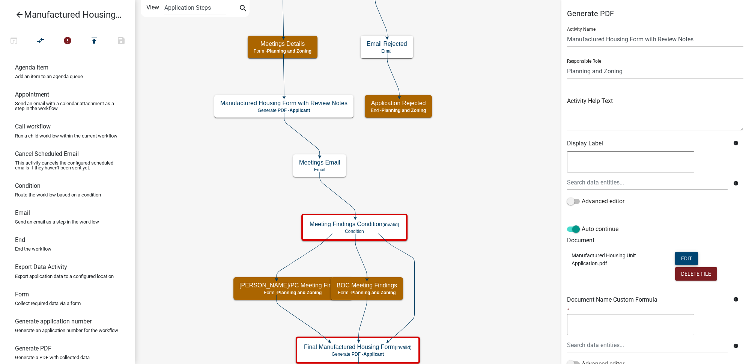
click at [691, 260] on button "Edit" at bounding box center [686, 258] width 23 height 14
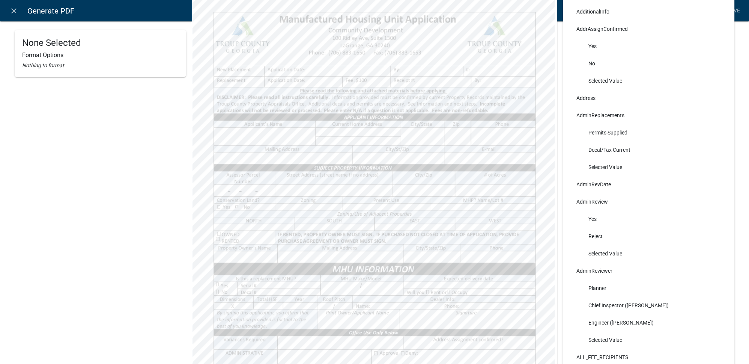
scroll to position [74, 0]
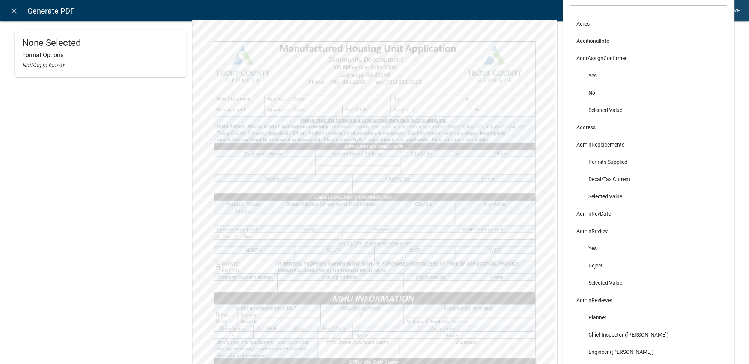
click at [737, 12] on link "Save" at bounding box center [733, 11] width 19 height 14
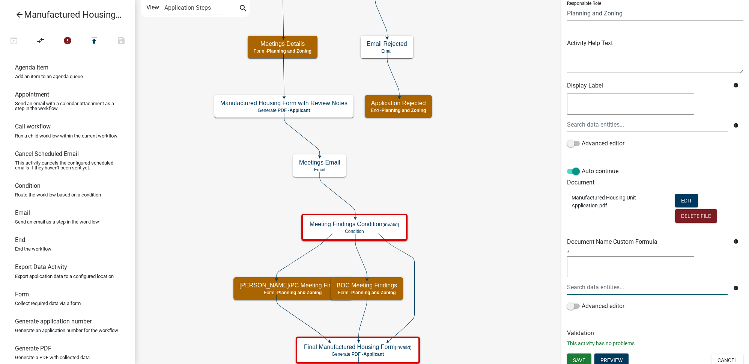
scroll to position [62, 0]
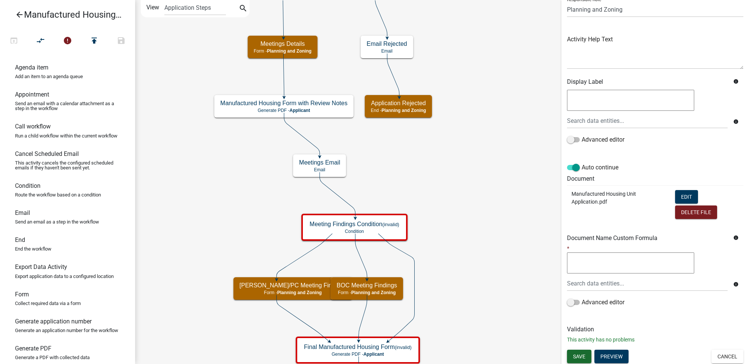
click at [582, 351] on button "Save" at bounding box center [579, 356] width 24 height 14
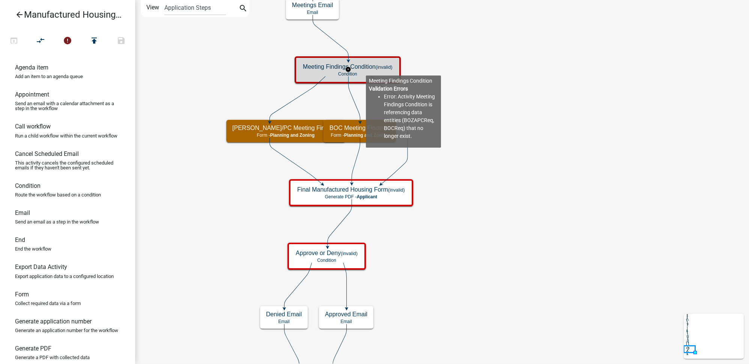
click at [366, 69] on h5 "Meeting Findings Condition (invalid)" at bounding box center [348, 66] width 90 height 7
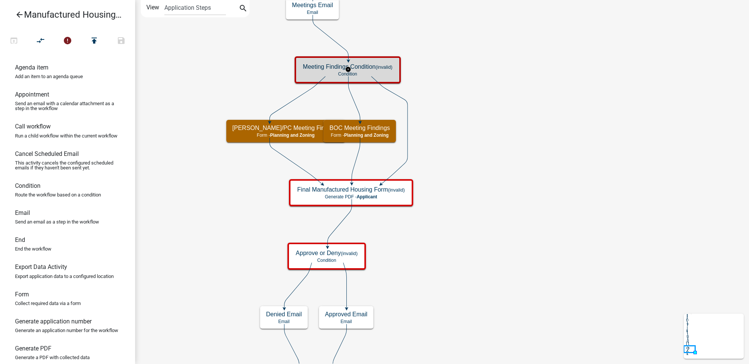
click at [366, 69] on h5 "Meeting Findings Condition (invalid)" at bounding box center [348, 66] width 90 height 7
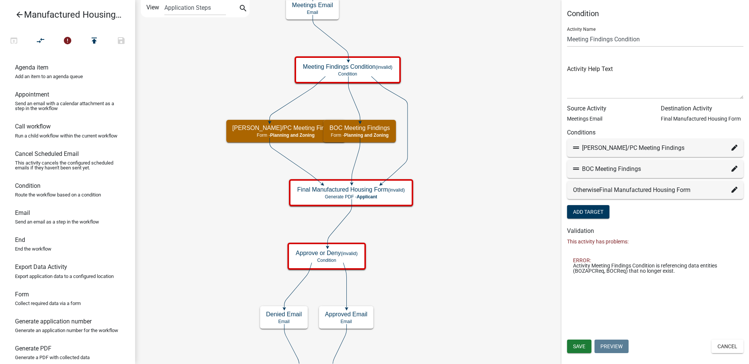
click at [736, 145] on icon at bounding box center [734, 147] width 6 height 6
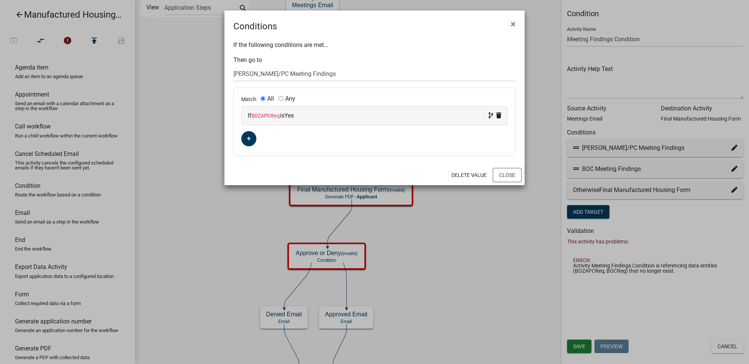
click at [266, 114] on code "BOZAPCReq" at bounding box center [265, 116] width 29 height 6
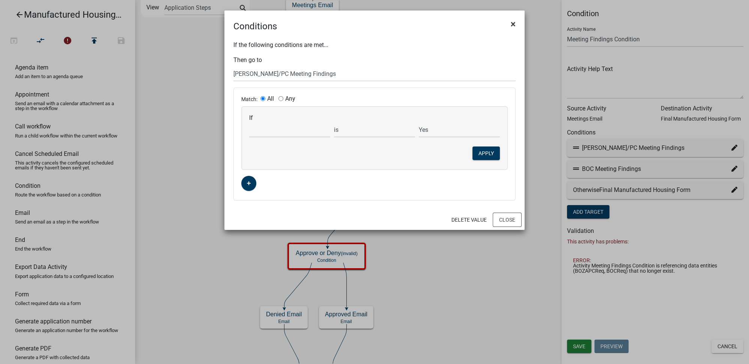
click at [515, 26] on span "×" at bounding box center [513, 24] width 5 height 11
